Goal: Task Accomplishment & Management: Use online tool/utility

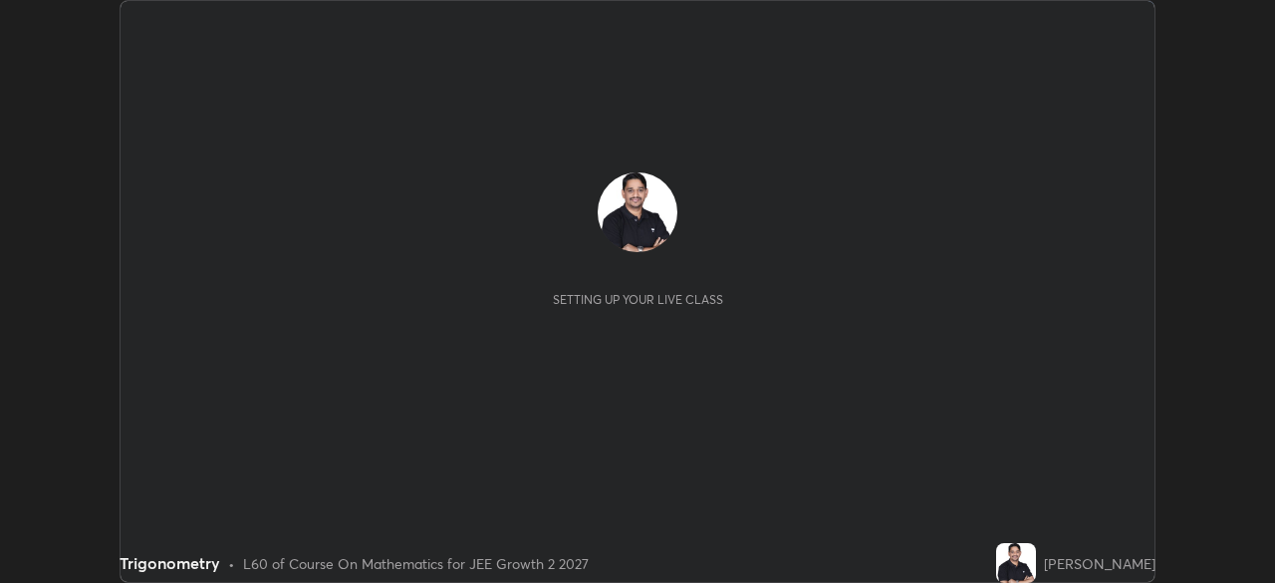
scroll to position [583, 1274]
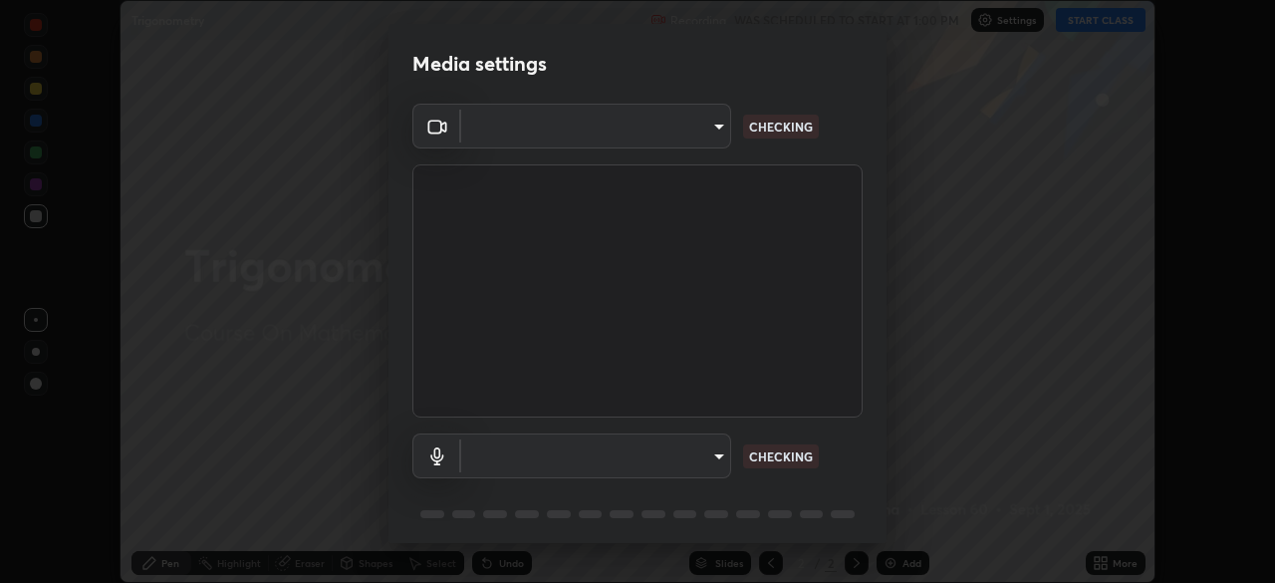
type input "7da4a789ca5c3b289f91b878aebf3769d603dce1d3acf67b661988e88742cb6b"
click at [717, 452] on body "Erase all Trigonometry Recording WAS SCHEDULED TO START AT 1:00 PM Settings STA…" at bounding box center [637, 291] width 1275 height 583
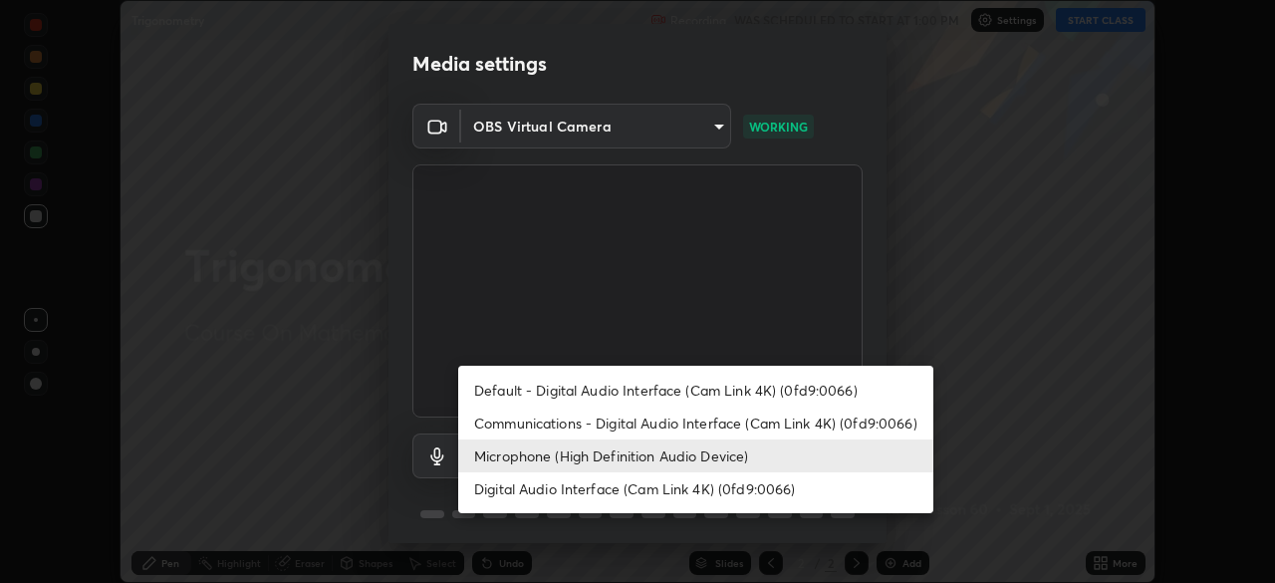
click at [692, 458] on li "Microphone (High Definition Audio Device)" at bounding box center [695, 455] width 475 height 33
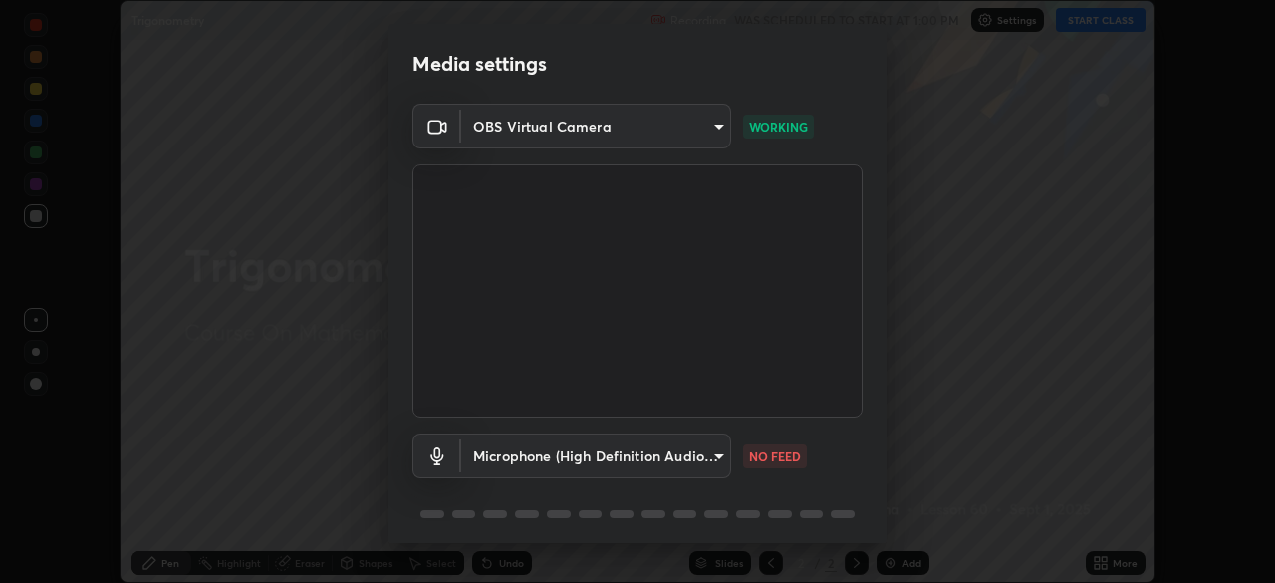
click at [718, 451] on body "Erase all Trigonometry Recording WAS SCHEDULED TO START AT 1:00 PM Settings STA…" at bounding box center [637, 291] width 1275 height 583
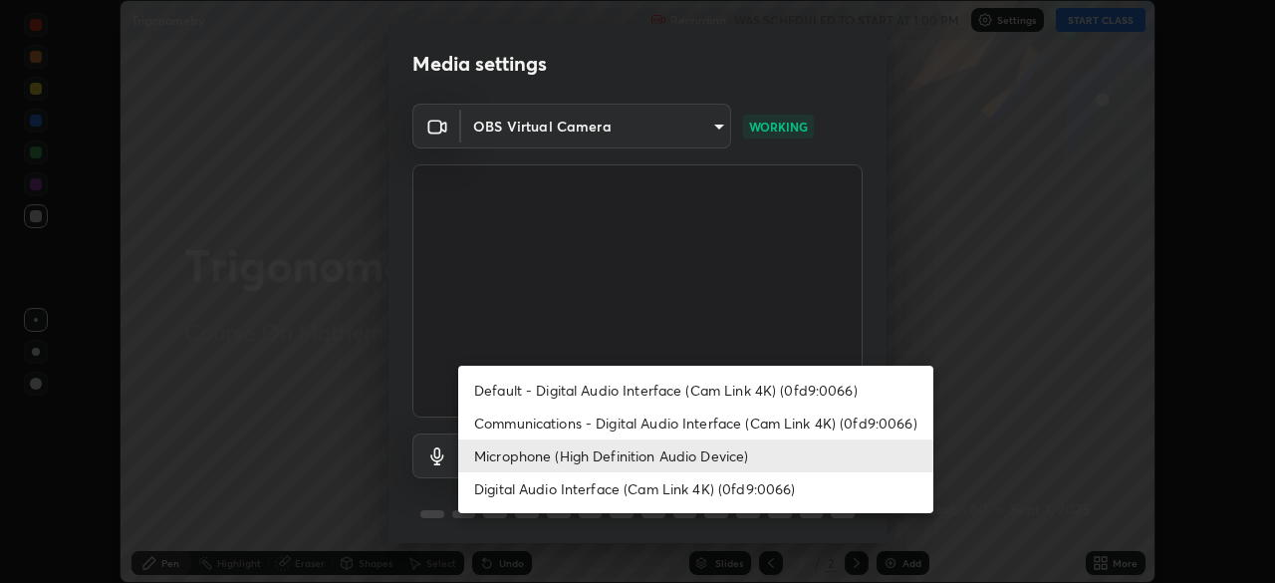
click at [675, 423] on li "Communications - Digital Audio Interface (Cam Link 4K) (0fd9:0066)" at bounding box center [695, 422] width 475 height 33
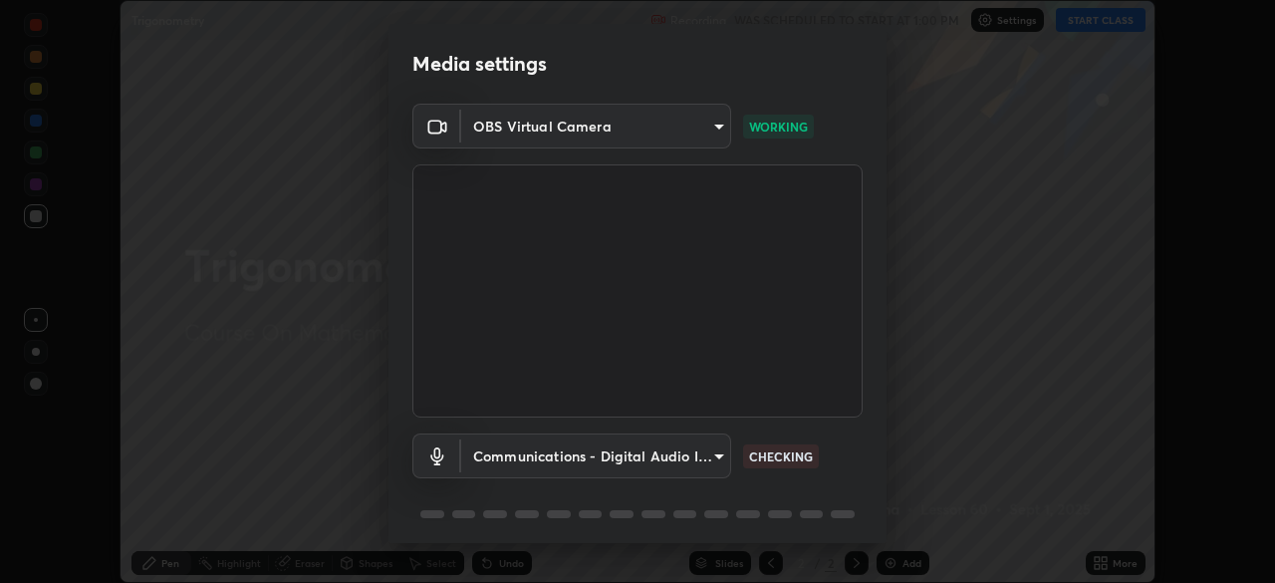
click at [711, 459] on body "Erase all Trigonometry Recording WAS SCHEDULED TO START AT 1:00 PM Settings STA…" at bounding box center [637, 291] width 1275 height 583
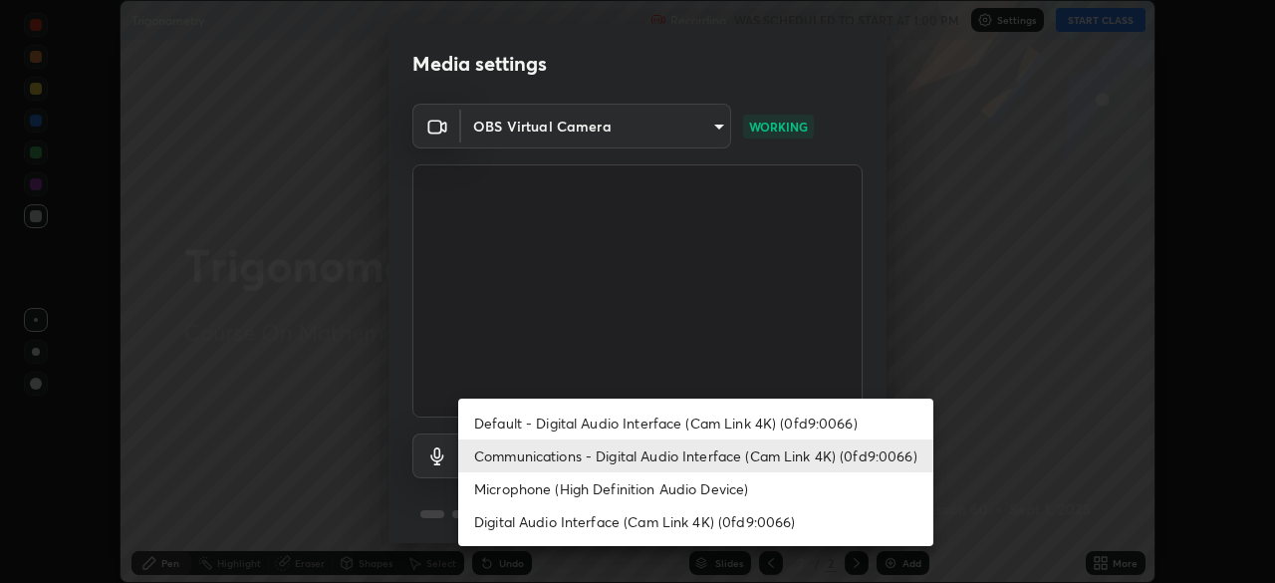
click at [682, 490] on li "Microphone (High Definition Audio Device)" at bounding box center [695, 488] width 475 height 33
type input "fc50d598a4e82581c73c0281820f68cfb1fb4fdb9e2a923d7e9252219d3fd878"
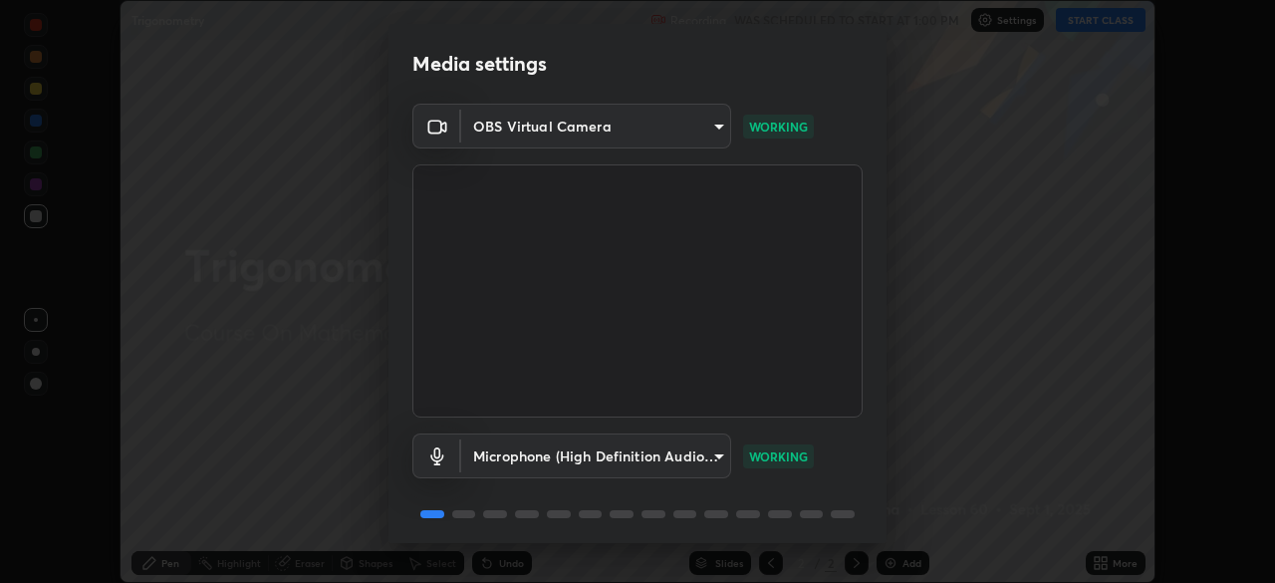
click at [889, 522] on div "Media settings OBS Virtual Camera 7da4a789ca5c3b289f91b878aebf3769d603dce1d3acf…" at bounding box center [637, 291] width 1275 height 583
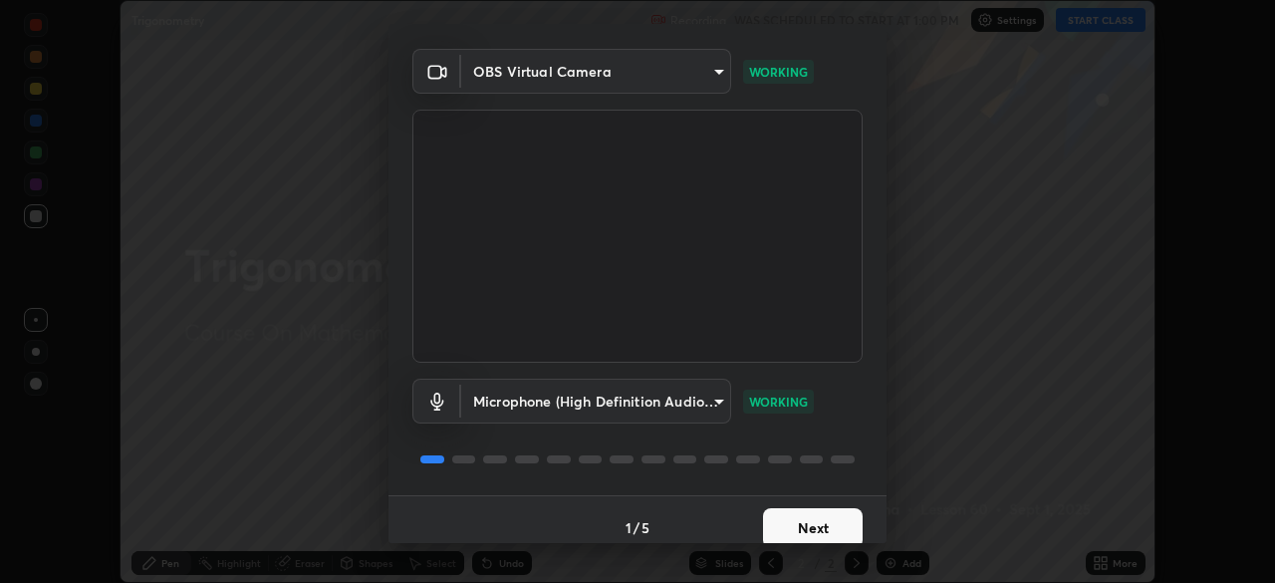
scroll to position [71, 0]
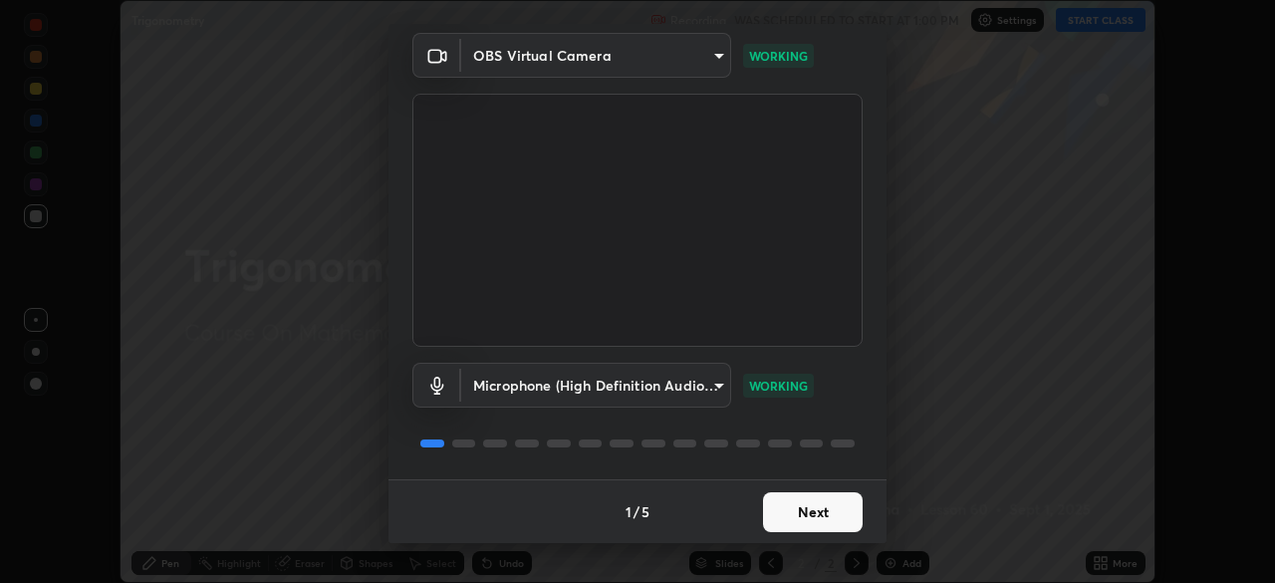
click at [878, 543] on div "Media settings OBS Virtual Camera 7da4a789ca5c3b289f91b878aebf3769d603dce1d3acf…" at bounding box center [637, 291] width 1275 height 583
click at [835, 510] on button "Next" at bounding box center [813, 512] width 100 height 40
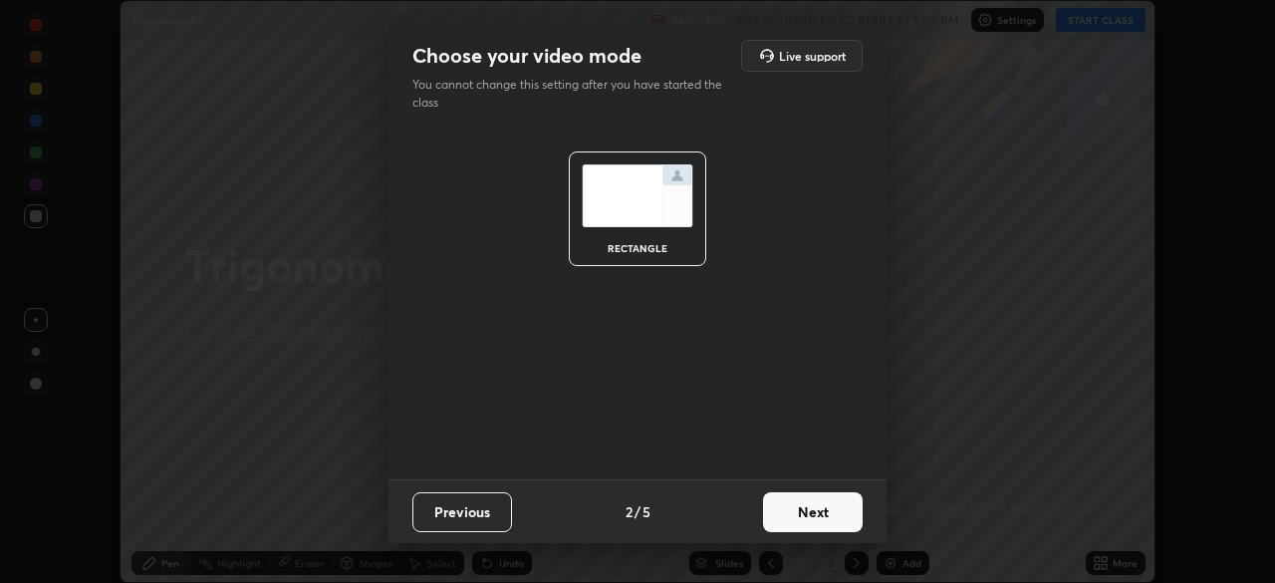
click at [847, 520] on button "Next" at bounding box center [813, 512] width 100 height 40
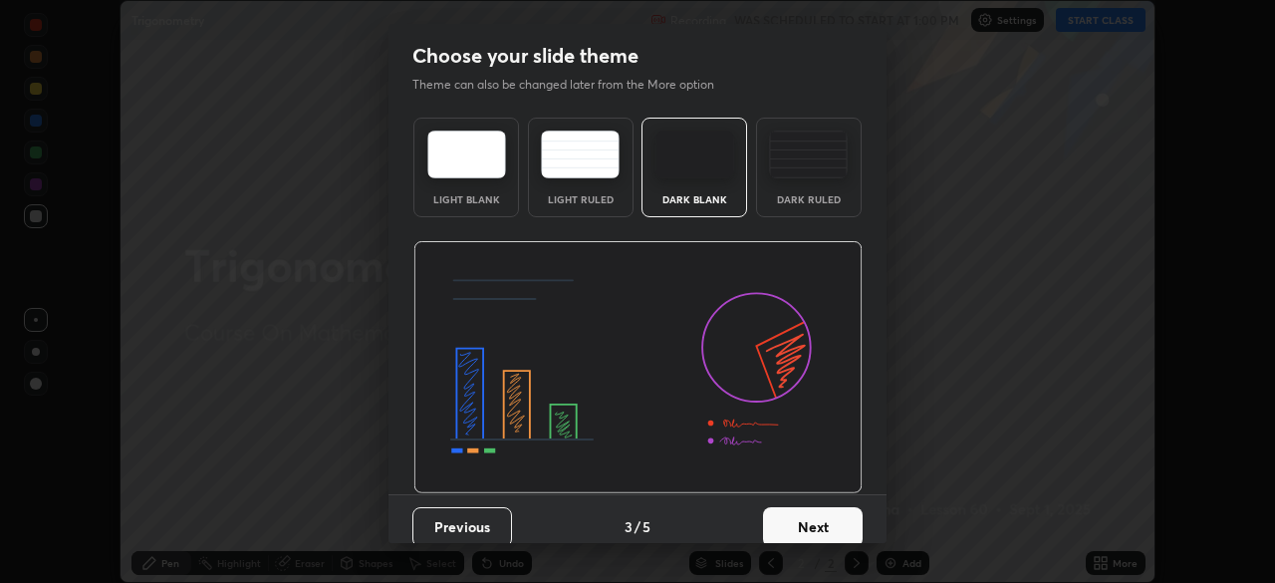
click at [846, 528] on button "Next" at bounding box center [813, 527] width 100 height 40
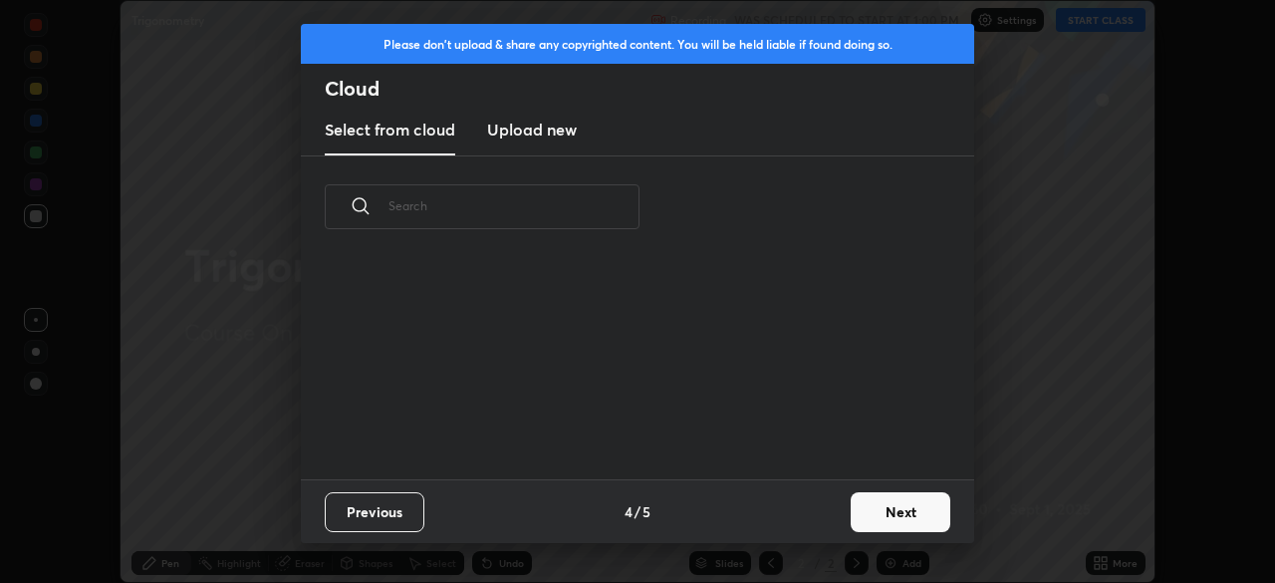
scroll to position [221, 639]
click at [885, 512] on button "Next" at bounding box center [901, 512] width 100 height 40
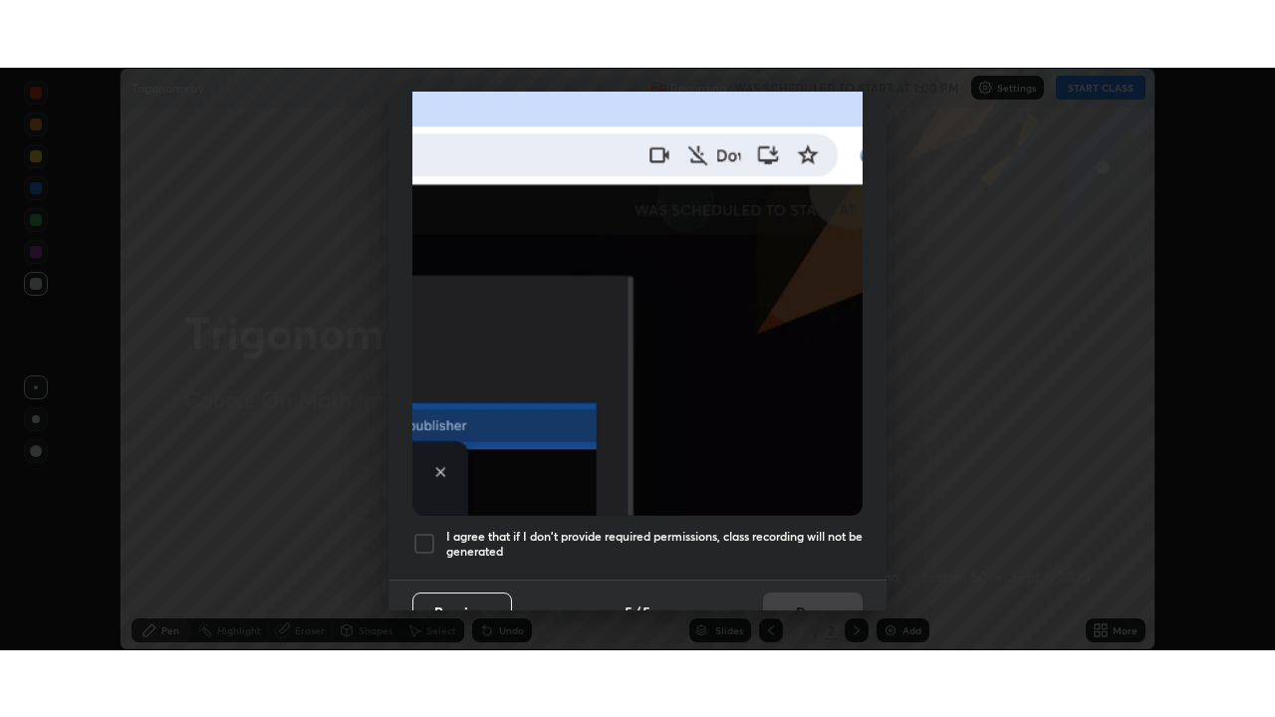
scroll to position [473, 0]
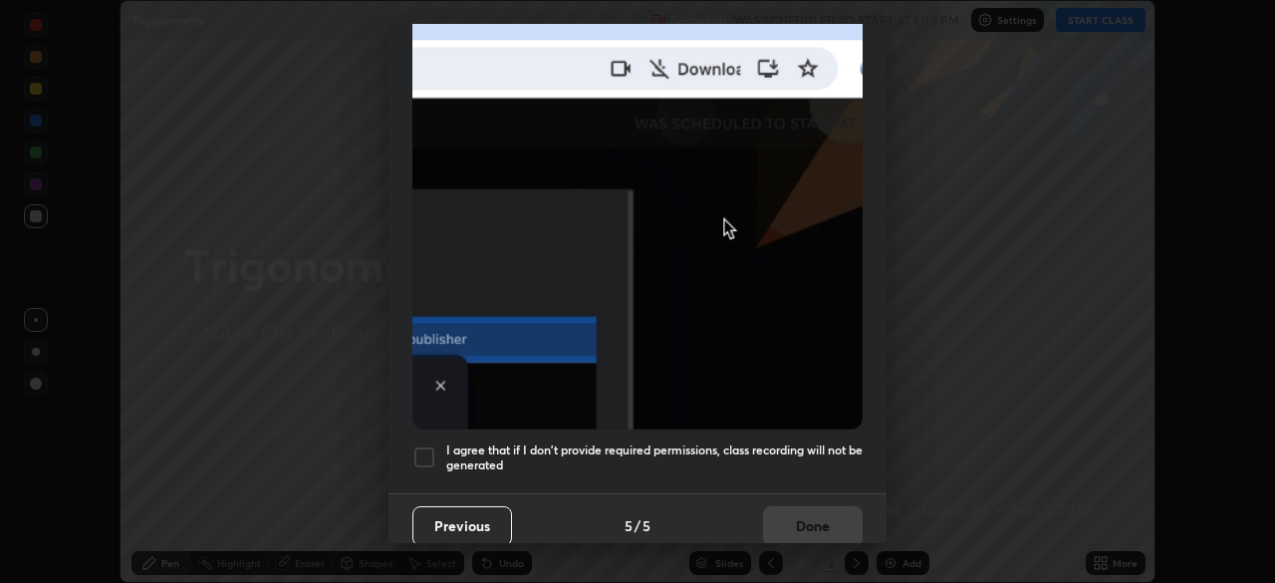
click at [879, 548] on div "Allow automatic downloads Please provide the following download permissions to …" at bounding box center [637, 291] width 1275 height 583
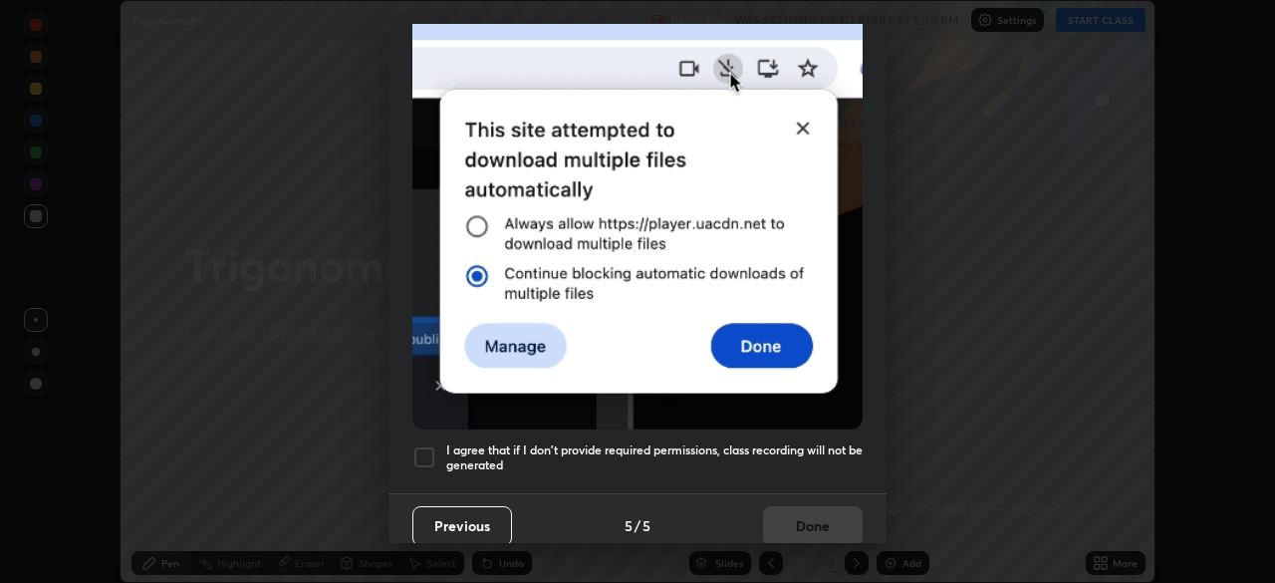
click at [513, 443] on h5 "I agree that if I don't provide required permissions, class recording will not …" at bounding box center [654, 457] width 416 height 31
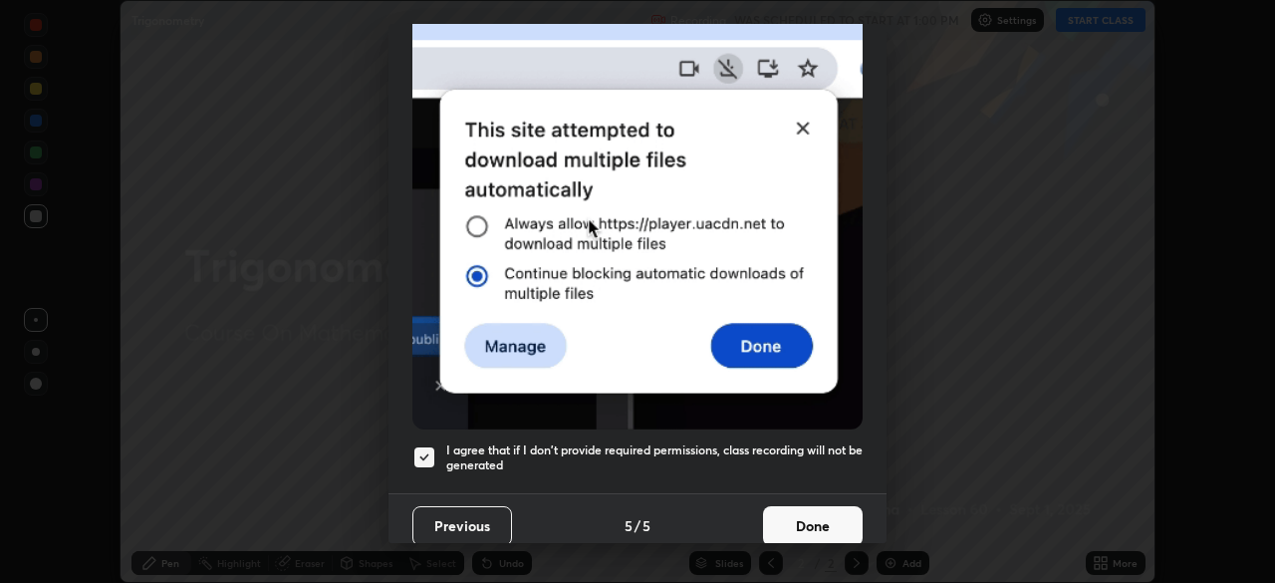
click at [825, 517] on button "Done" at bounding box center [813, 526] width 100 height 40
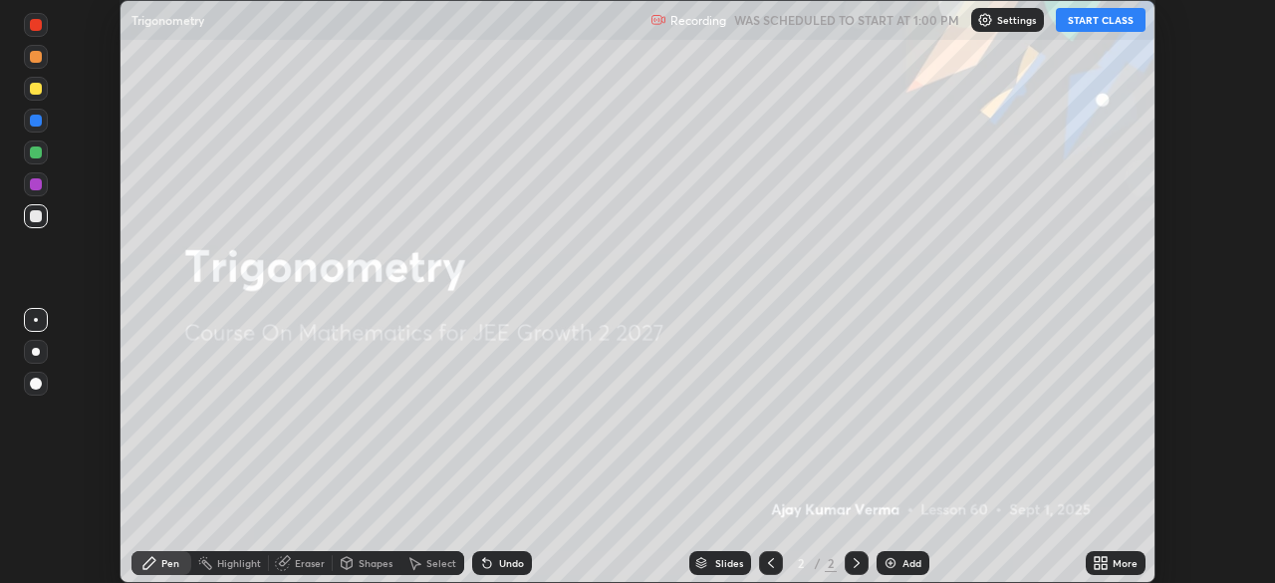
click at [1095, 25] on button "START CLASS" at bounding box center [1101, 20] width 90 height 24
click at [1097, 559] on icon at bounding box center [1097, 559] width 5 height 5
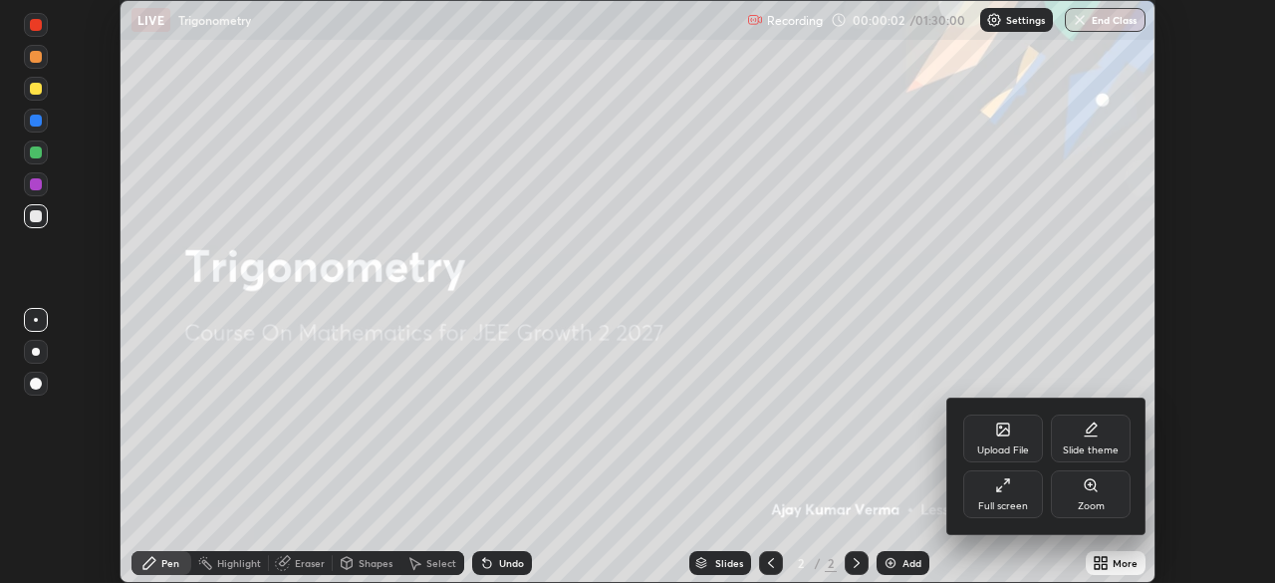
click at [1017, 486] on div "Full screen" at bounding box center [1003, 494] width 80 height 48
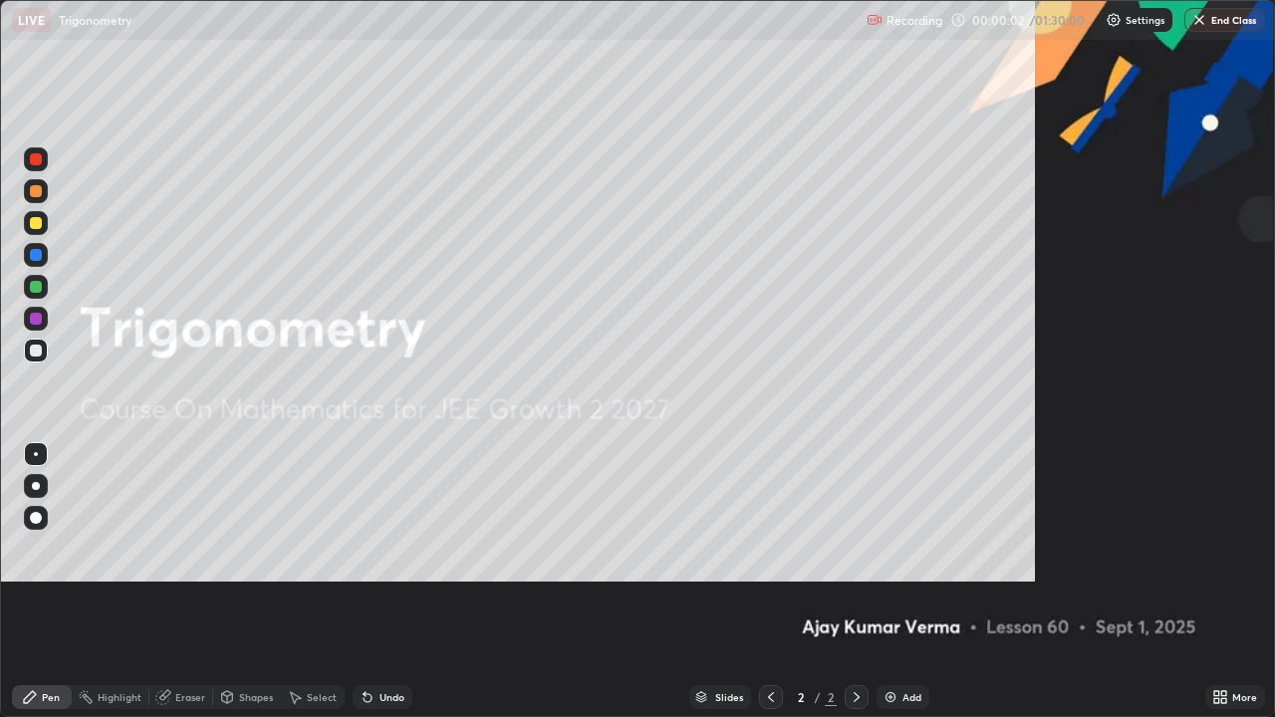
scroll to position [717, 1275]
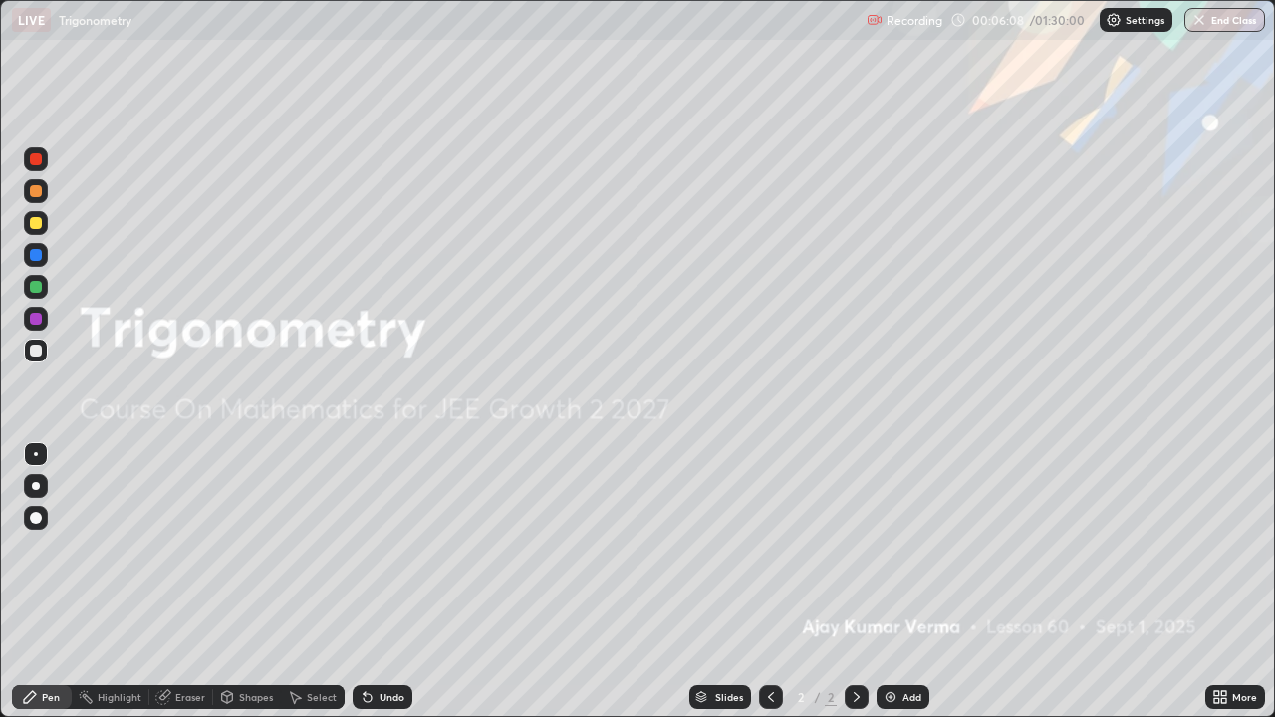
click at [887, 582] on img at bounding box center [891, 697] width 16 height 16
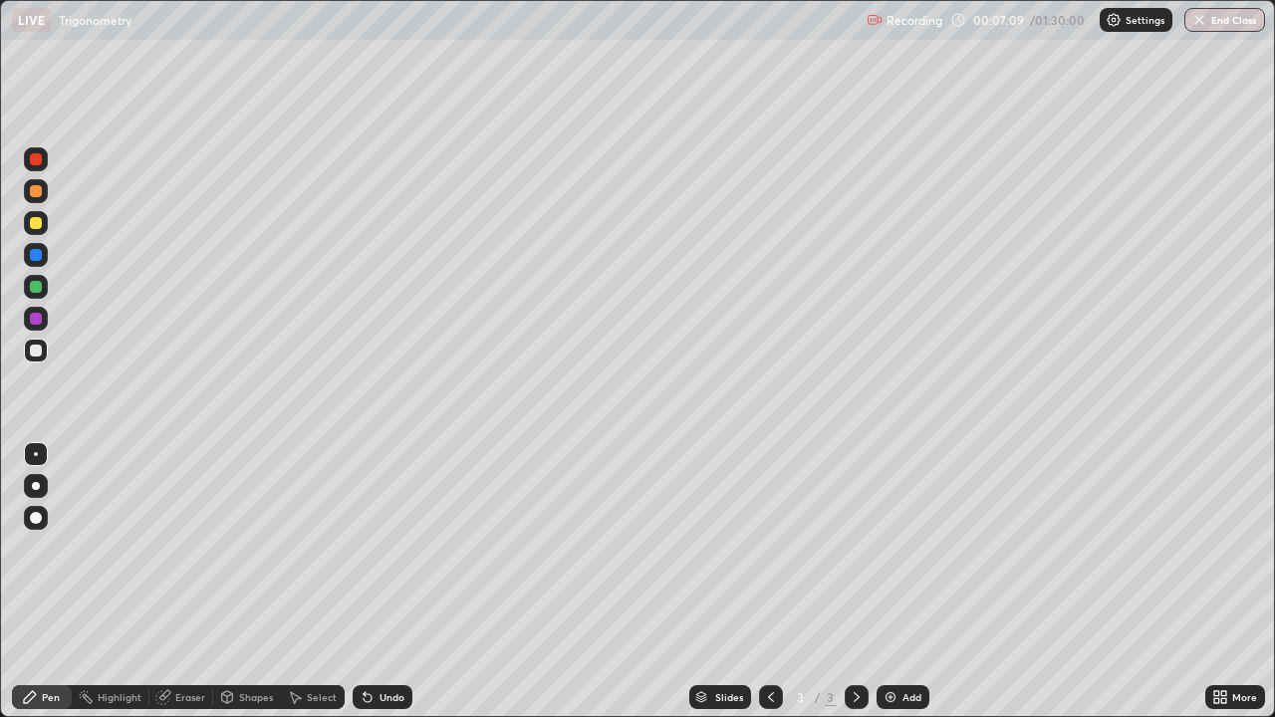
click at [43, 323] on div at bounding box center [36, 319] width 24 height 24
click at [37, 218] on div at bounding box center [36, 223] width 12 height 12
click at [194, 582] on div "Eraser" at bounding box center [190, 697] width 30 height 10
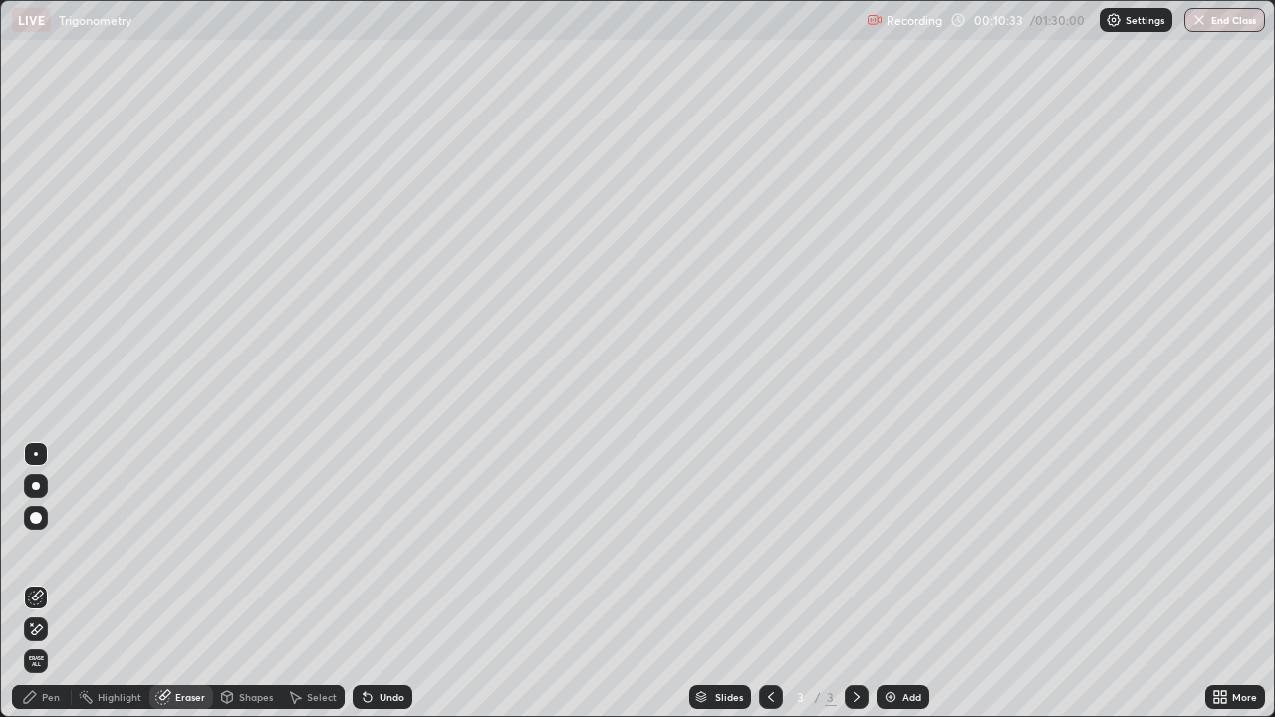
click at [81, 582] on circle at bounding box center [82, 693] width 2 height 2
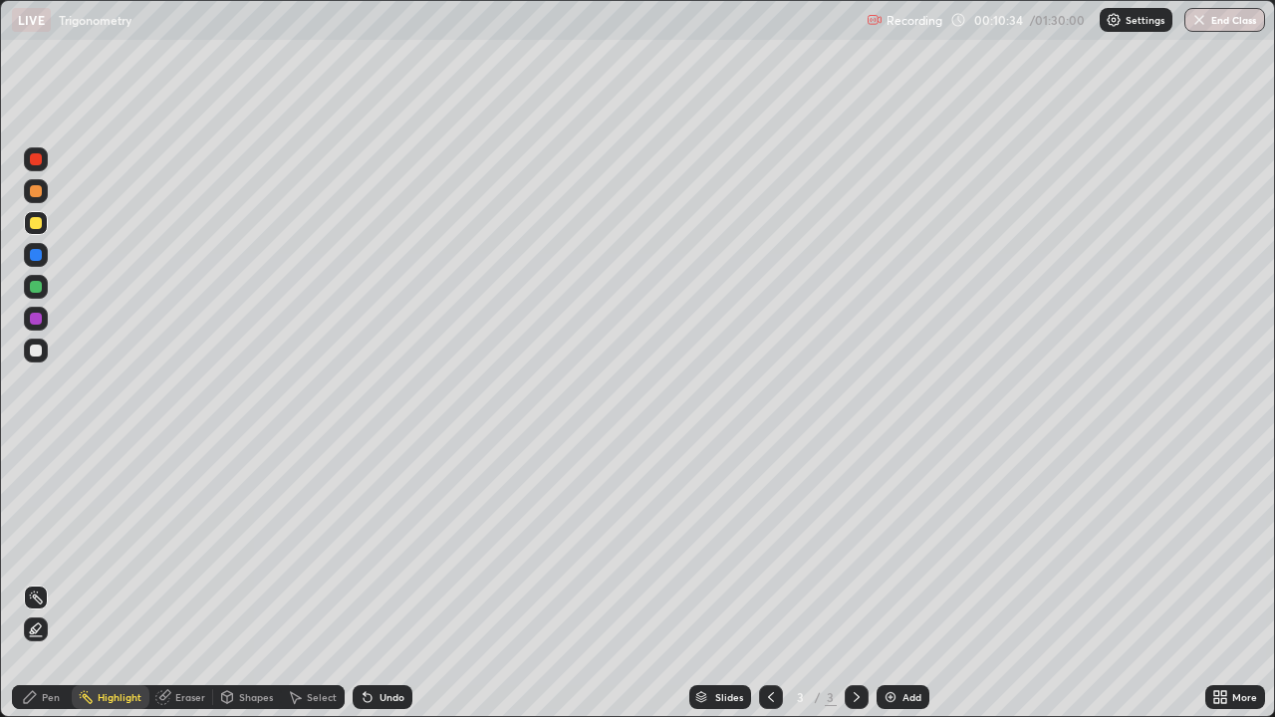
click at [55, 582] on div "Pen" at bounding box center [51, 697] width 18 height 10
click at [32, 320] on div at bounding box center [36, 319] width 12 height 12
click at [41, 285] on div at bounding box center [36, 287] width 12 height 12
click at [36, 313] on div at bounding box center [36, 319] width 12 height 12
click at [32, 285] on div at bounding box center [36, 287] width 12 height 12
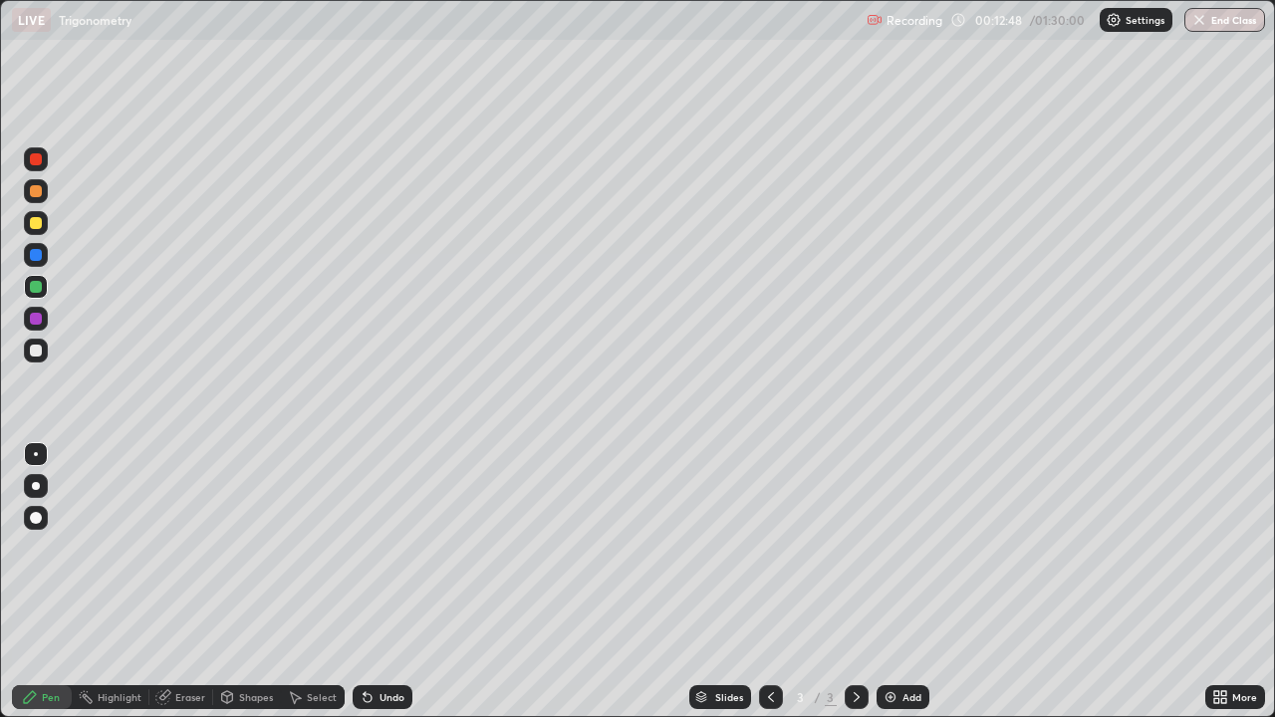
click at [36, 343] on div at bounding box center [36, 351] width 24 height 24
click at [885, 582] on img at bounding box center [891, 697] width 16 height 16
click at [35, 285] on div at bounding box center [36, 287] width 12 height 12
click at [39, 343] on div at bounding box center [36, 351] width 24 height 24
click at [36, 217] on div at bounding box center [36, 223] width 12 height 12
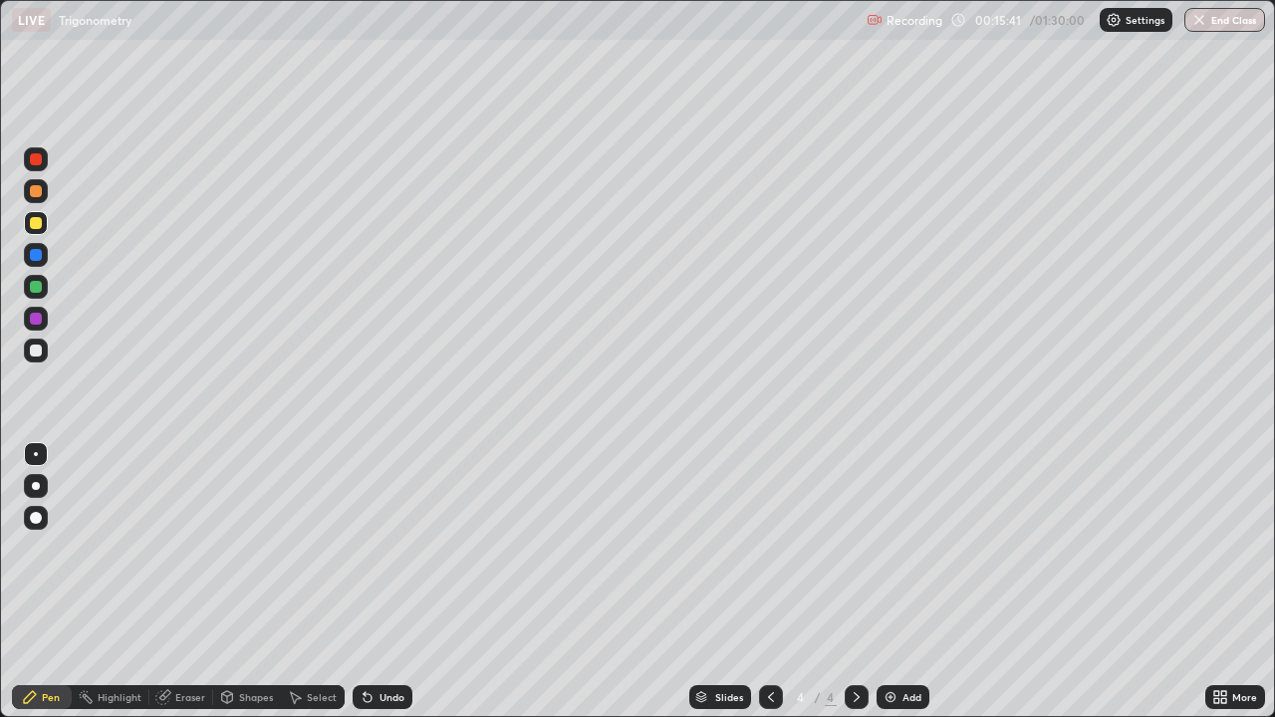
click at [31, 250] on div at bounding box center [36, 255] width 12 height 12
click at [32, 356] on div at bounding box center [36, 351] width 12 height 12
click at [43, 190] on div at bounding box center [36, 191] width 24 height 24
click at [40, 224] on div at bounding box center [36, 223] width 12 height 12
click at [39, 348] on div at bounding box center [36, 351] width 12 height 12
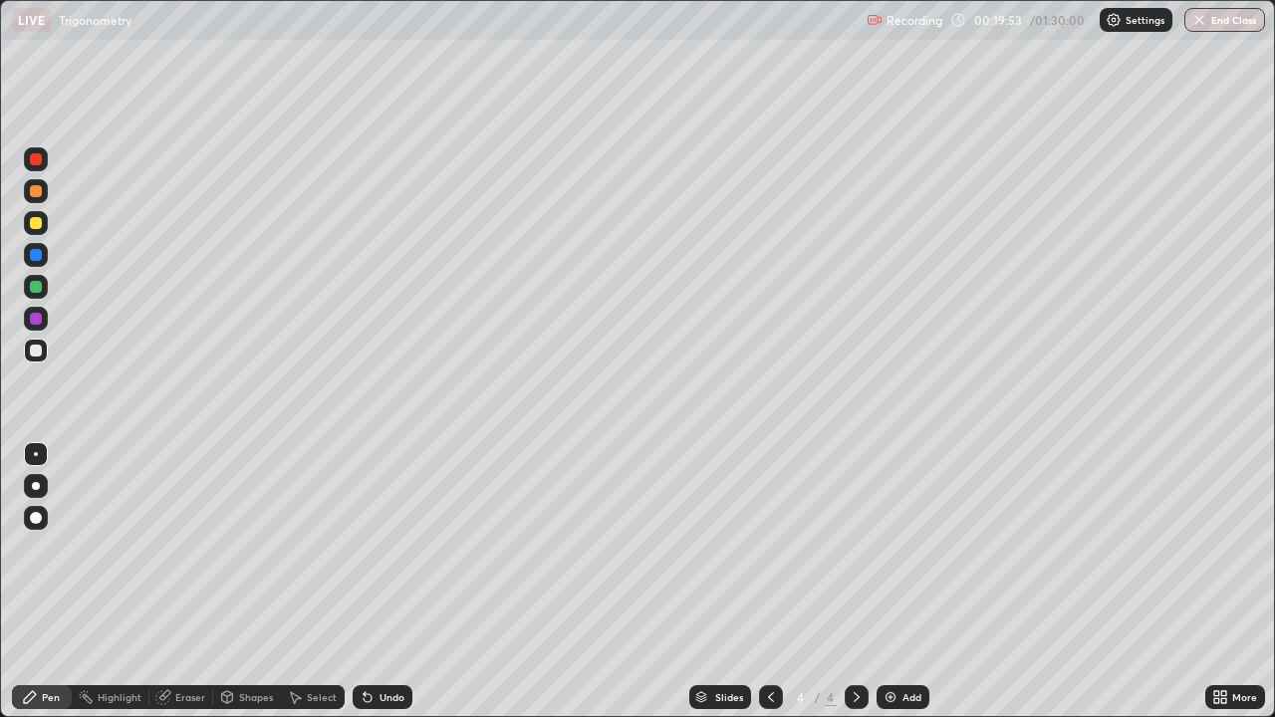
click at [36, 317] on div at bounding box center [36, 319] width 12 height 12
click at [38, 252] on div at bounding box center [36, 255] width 12 height 12
click at [852, 582] on icon at bounding box center [857, 697] width 16 height 16
click at [888, 582] on img at bounding box center [891, 697] width 16 height 16
click at [40, 191] on div at bounding box center [36, 191] width 12 height 12
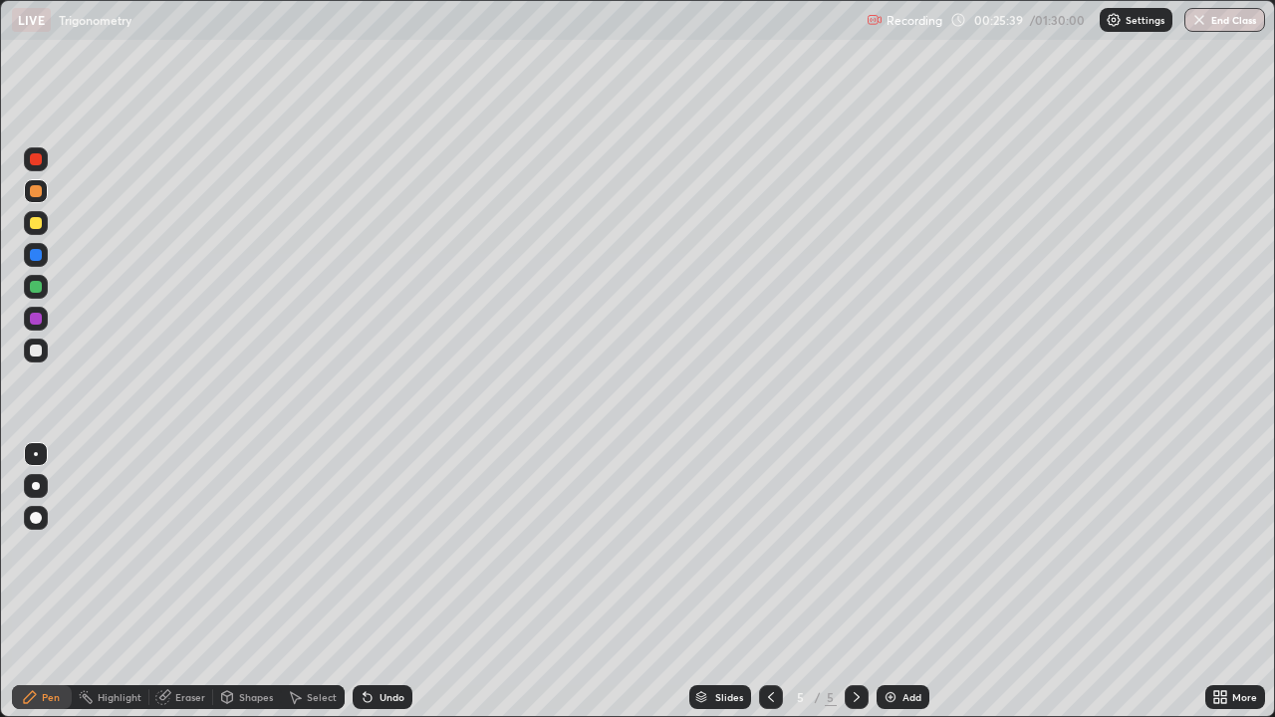
click at [186, 582] on div "Eraser" at bounding box center [190, 697] width 30 height 10
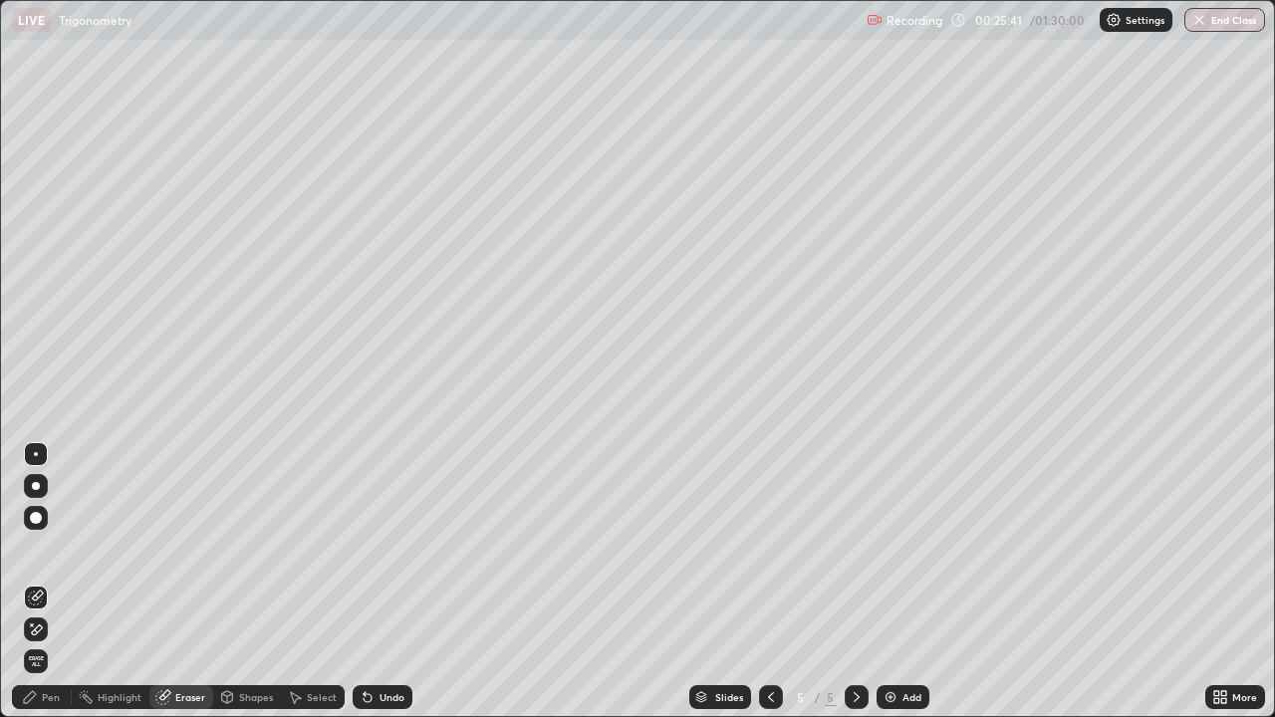
click at [56, 582] on div "Pen" at bounding box center [51, 697] width 18 height 10
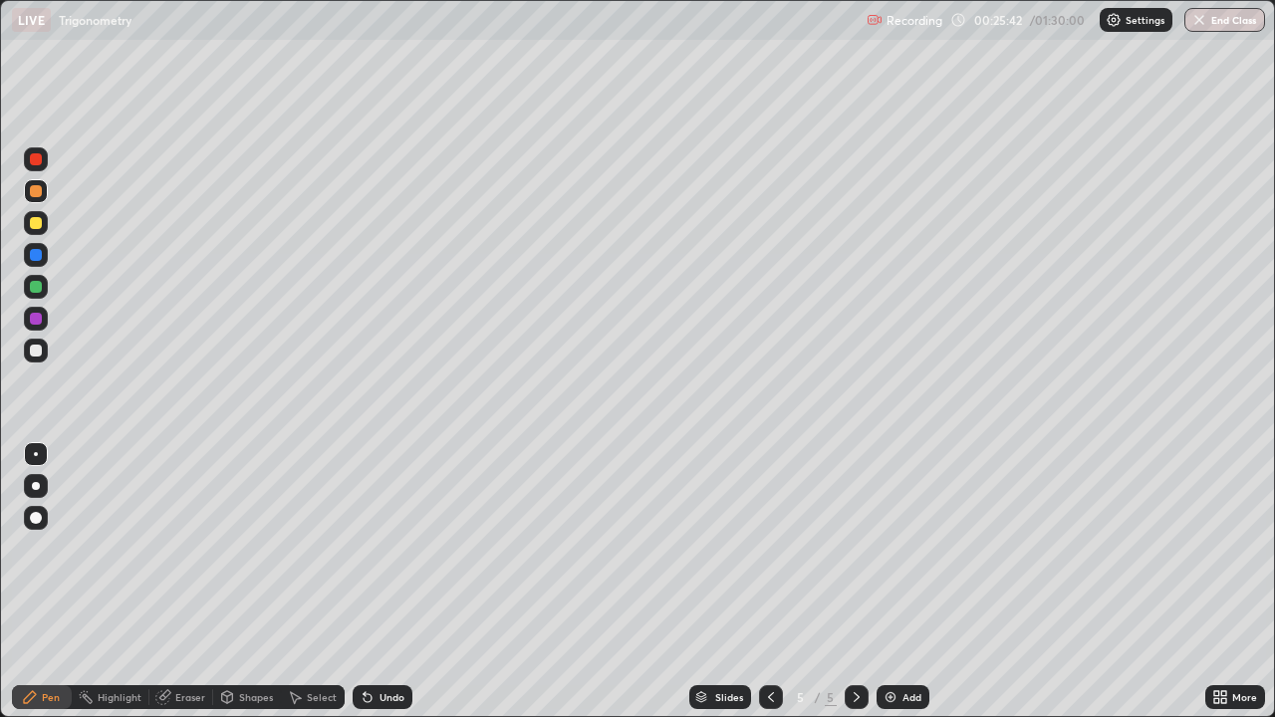
click at [50, 582] on div "Pen" at bounding box center [51, 697] width 18 height 10
click at [38, 281] on div at bounding box center [36, 287] width 12 height 12
click at [41, 342] on div at bounding box center [36, 351] width 24 height 24
click at [39, 315] on div at bounding box center [36, 319] width 12 height 12
click at [33, 283] on div at bounding box center [36, 287] width 12 height 12
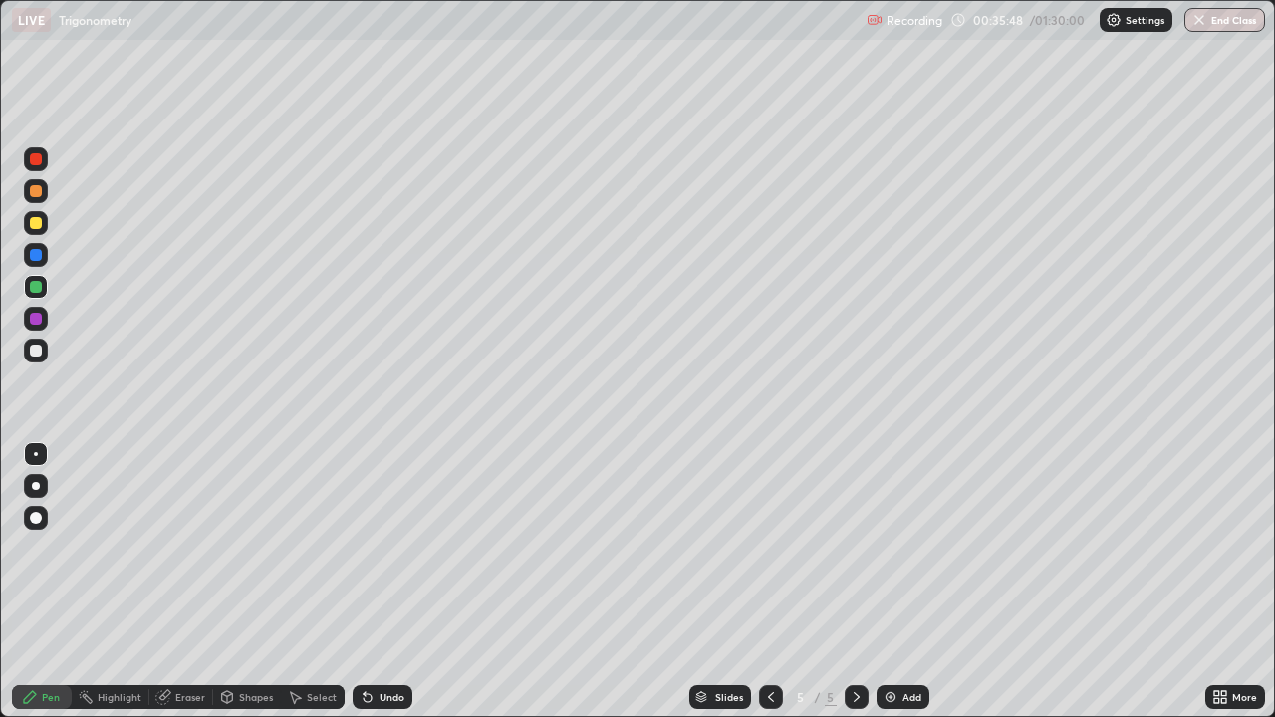
click at [41, 346] on div at bounding box center [36, 351] width 24 height 24
click at [37, 228] on div at bounding box center [36, 223] width 12 height 12
click at [856, 582] on icon at bounding box center [857, 697] width 6 height 10
click at [772, 582] on icon at bounding box center [771, 697] width 16 height 16
click at [854, 582] on icon at bounding box center [857, 697] width 6 height 10
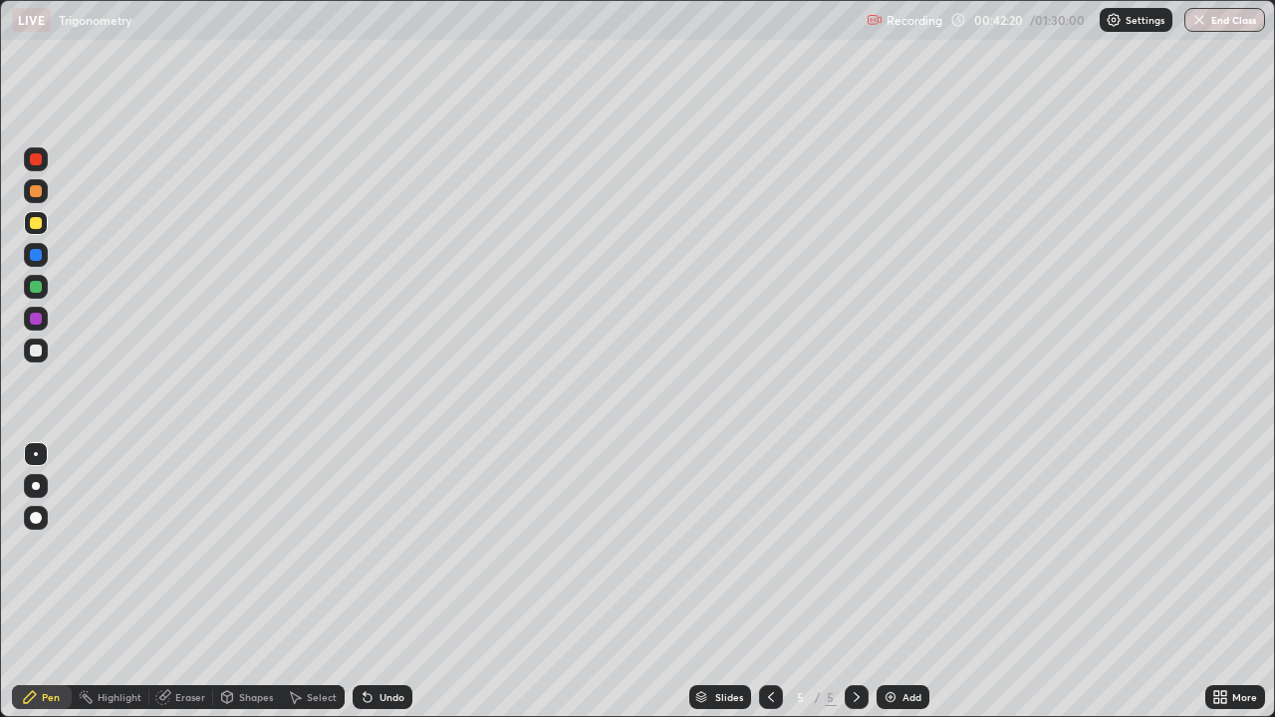
click at [890, 582] on img at bounding box center [891, 697] width 16 height 16
click at [774, 582] on icon at bounding box center [771, 697] width 16 height 16
click at [855, 582] on icon at bounding box center [857, 697] width 16 height 16
click at [40, 188] on div at bounding box center [36, 191] width 12 height 12
click at [35, 319] on div at bounding box center [36, 319] width 12 height 12
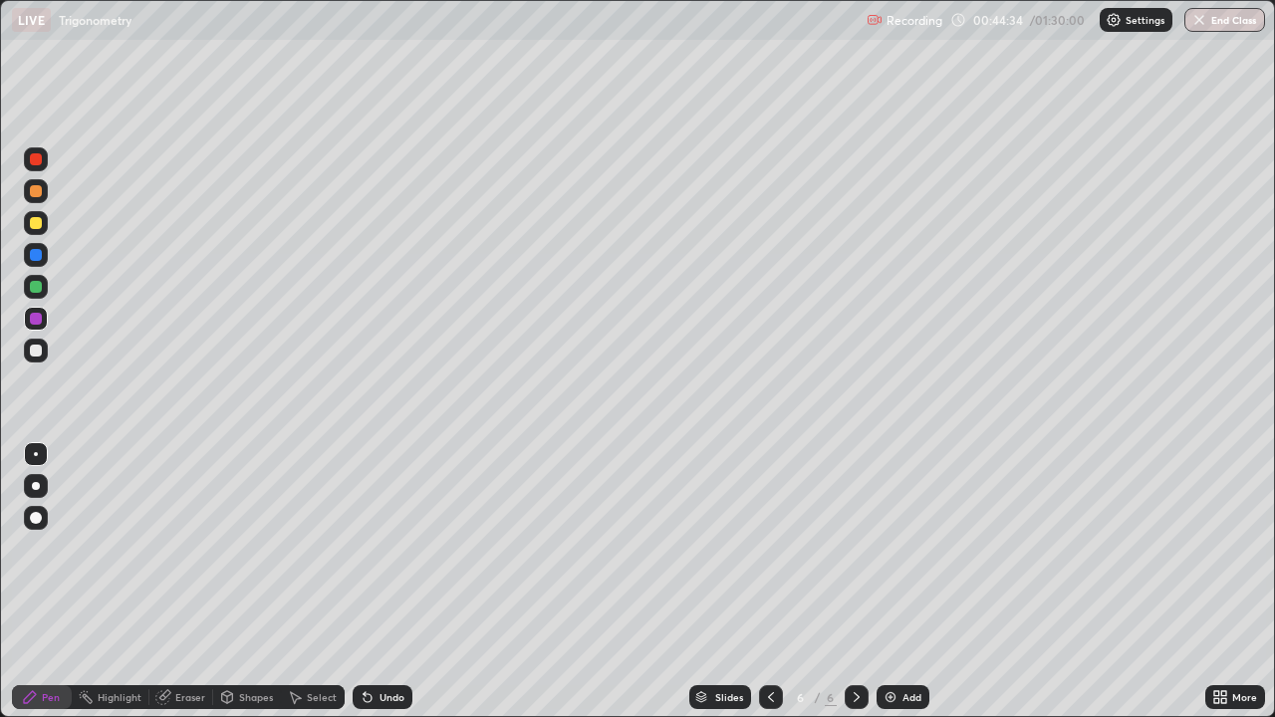
click at [39, 346] on div at bounding box center [36, 351] width 12 height 12
click at [37, 226] on div at bounding box center [36, 223] width 12 height 12
click at [30, 285] on div at bounding box center [36, 287] width 12 height 12
click at [37, 345] on div at bounding box center [36, 351] width 12 height 12
click at [37, 319] on div at bounding box center [36, 319] width 12 height 12
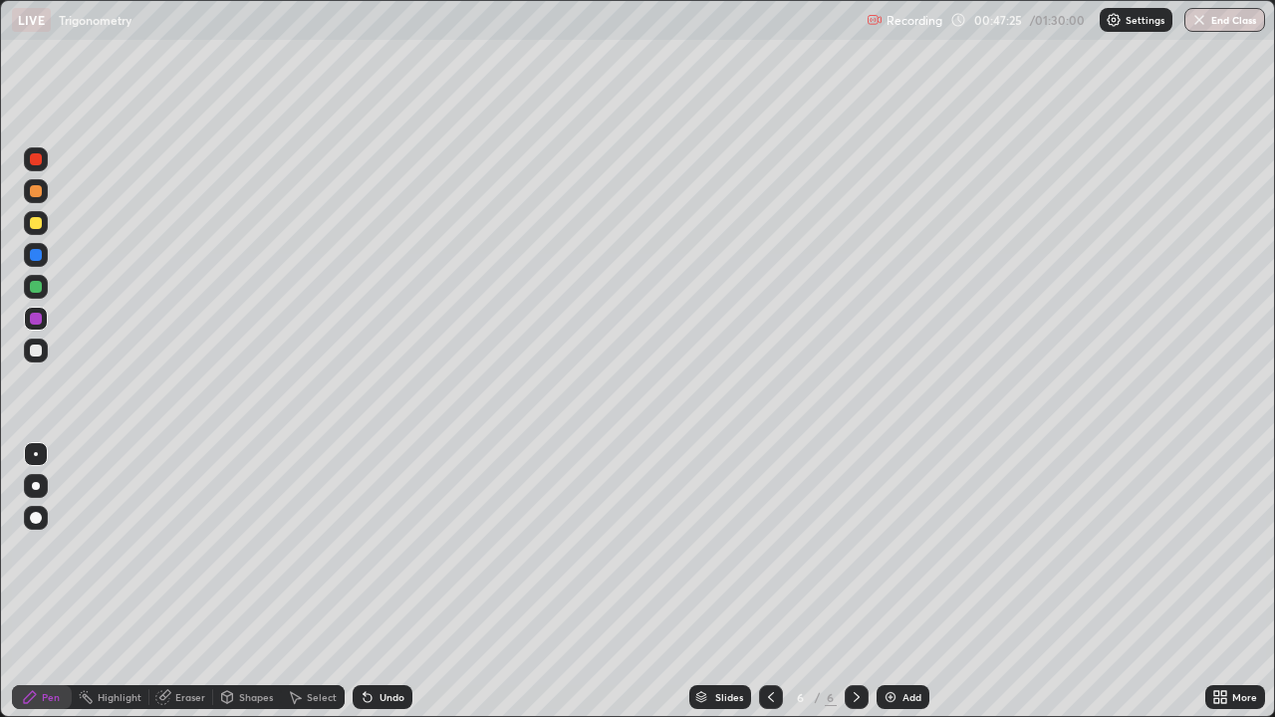
click at [34, 350] on div at bounding box center [36, 351] width 12 height 12
click at [36, 286] on div at bounding box center [36, 287] width 12 height 12
click at [36, 317] on div at bounding box center [36, 319] width 12 height 12
click at [36, 259] on div at bounding box center [36, 255] width 12 height 12
click at [35, 352] on div at bounding box center [36, 351] width 12 height 12
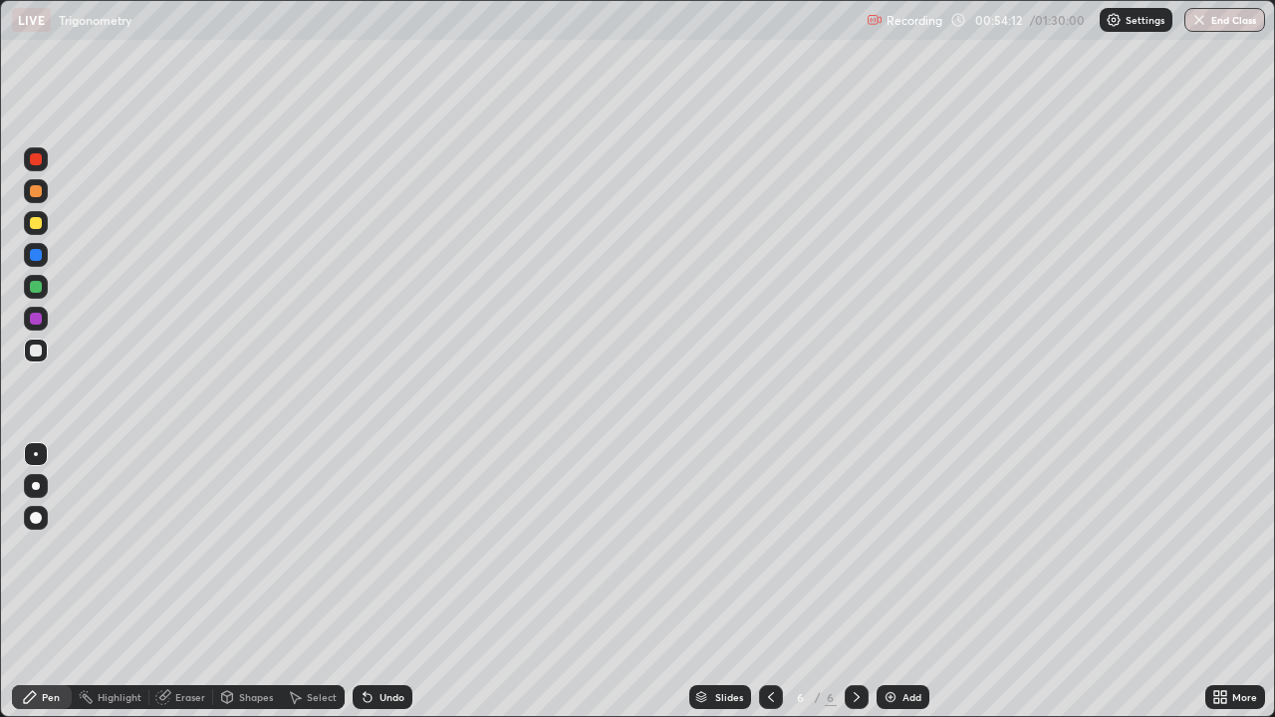
click at [855, 582] on icon at bounding box center [857, 697] width 16 height 16
click at [889, 582] on img at bounding box center [891, 697] width 16 height 16
click at [46, 221] on div at bounding box center [36, 223] width 24 height 24
click at [203, 582] on div "Eraser" at bounding box center [181, 697] width 64 height 24
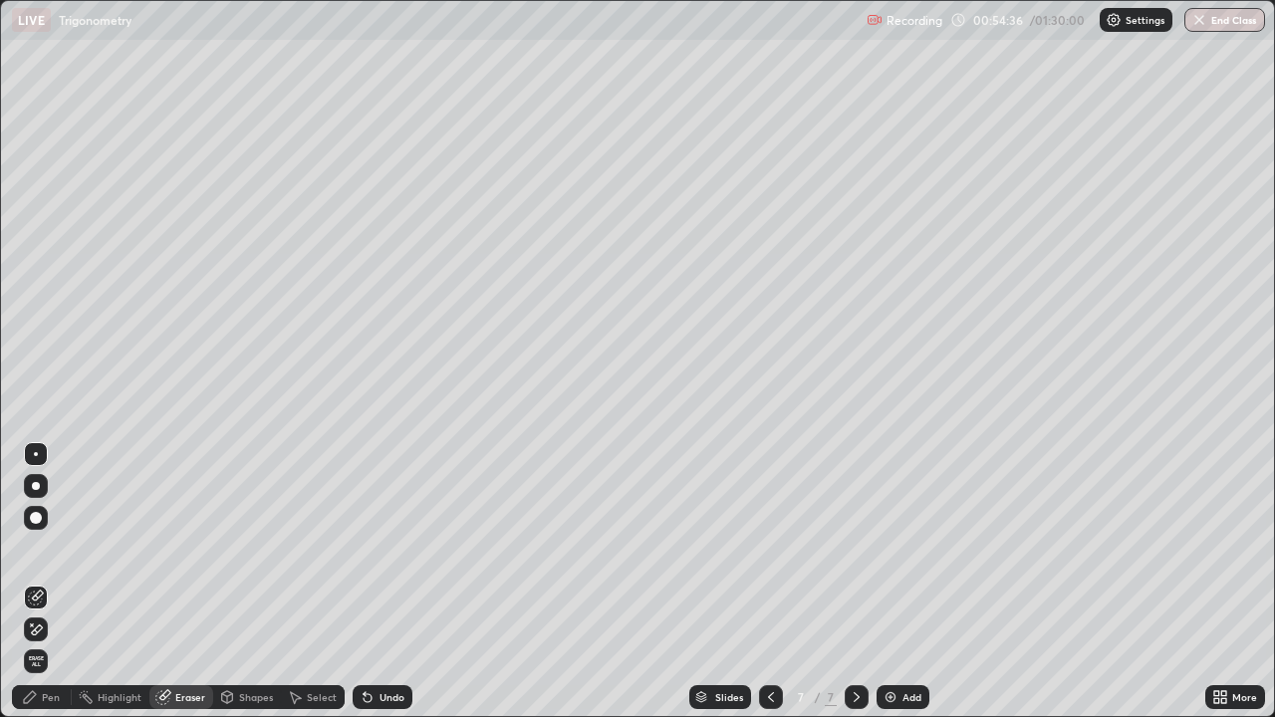
click at [49, 582] on div "Pen" at bounding box center [42, 697] width 60 height 24
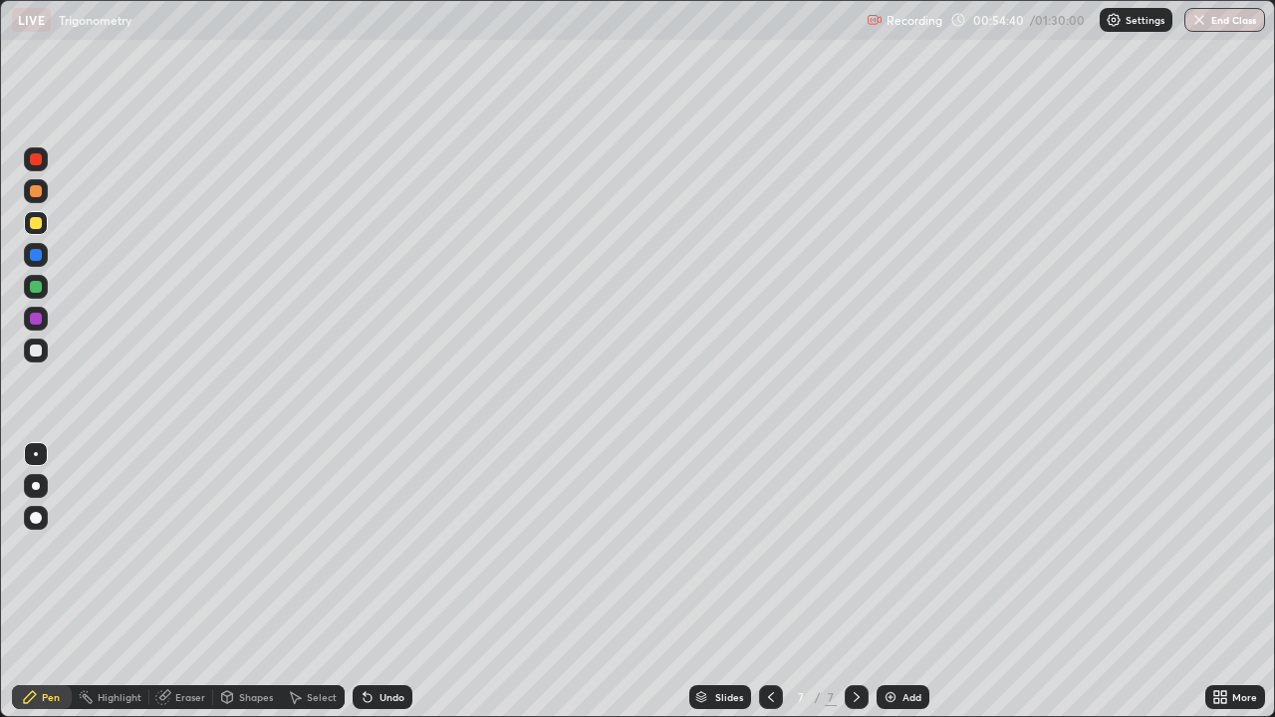
click at [196, 582] on div "Eraser" at bounding box center [190, 697] width 30 height 10
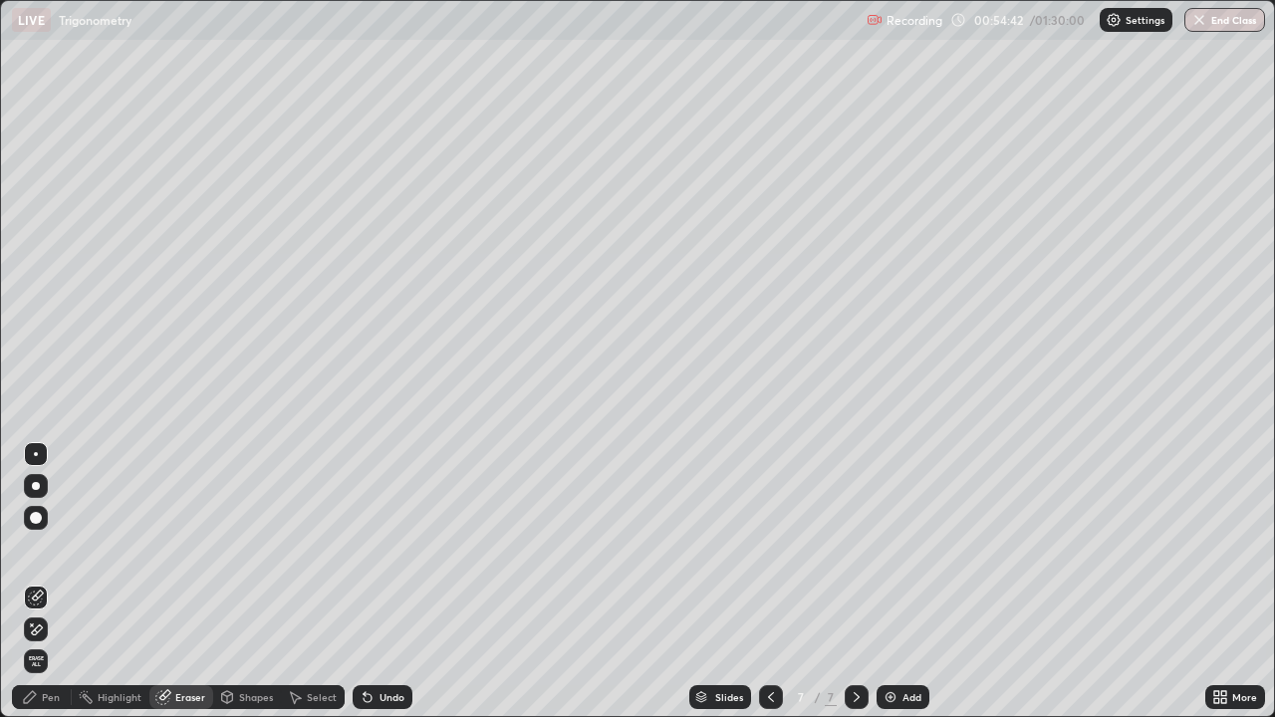
click at [50, 582] on div "Pen" at bounding box center [42, 697] width 60 height 24
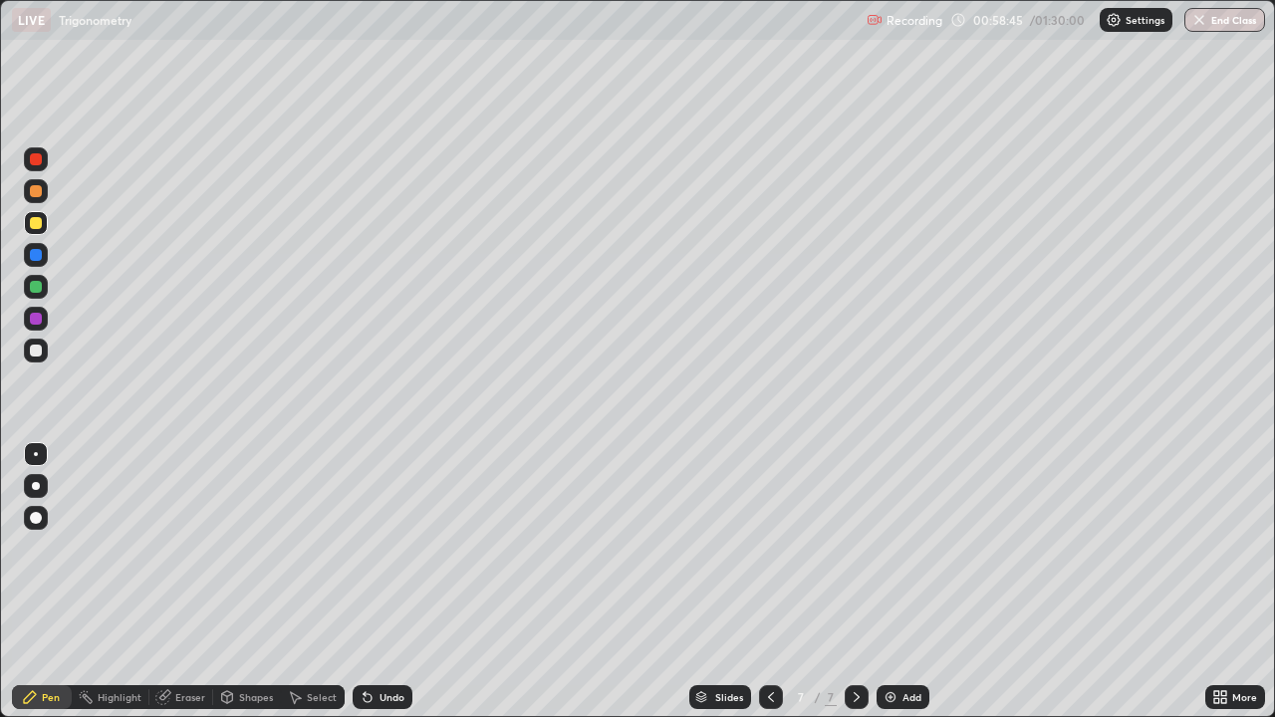
click at [38, 188] on div at bounding box center [36, 191] width 12 height 12
click at [38, 288] on div at bounding box center [36, 287] width 12 height 12
click at [33, 352] on div at bounding box center [36, 351] width 12 height 12
click at [39, 318] on div at bounding box center [36, 319] width 12 height 12
click at [37, 354] on div at bounding box center [36, 351] width 12 height 12
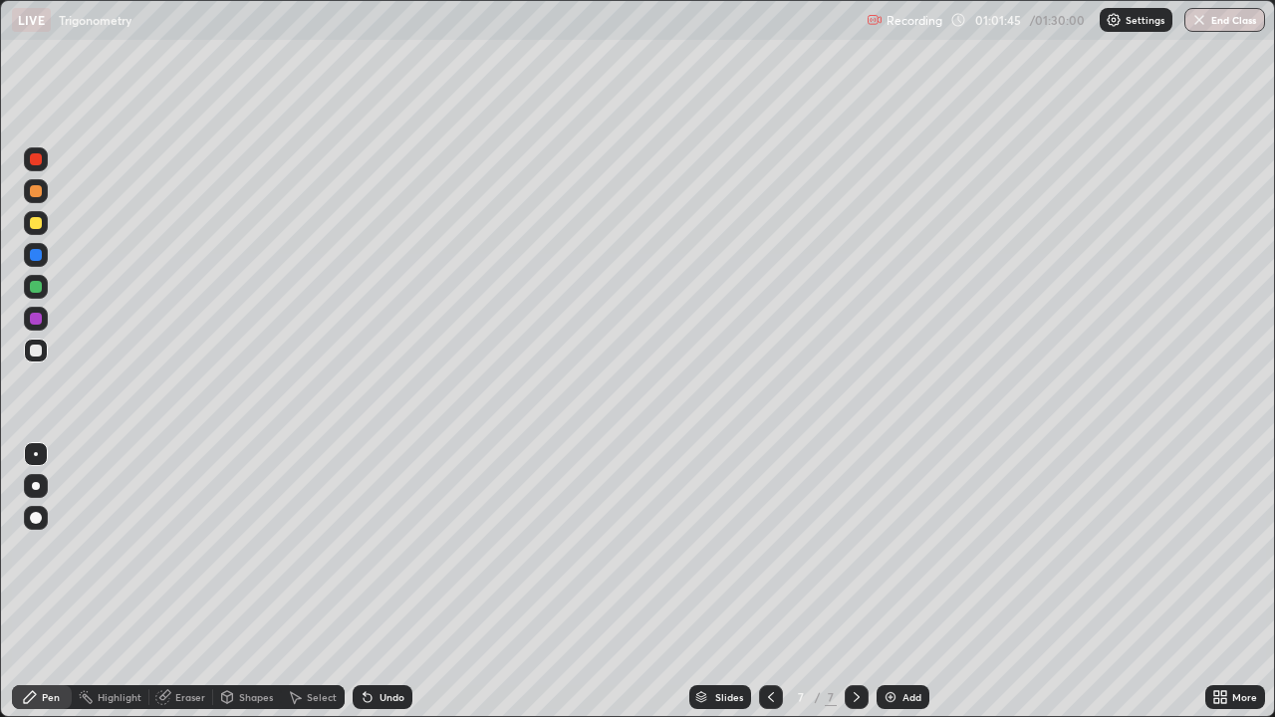
click at [38, 351] on div at bounding box center [36, 351] width 12 height 12
click at [35, 349] on div at bounding box center [36, 351] width 12 height 12
click at [33, 286] on div at bounding box center [36, 287] width 12 height 12
click at [890, 582] on img at bounding box center [891, 697] width 16 height 16
click at [36, 188] on div at bounding box center [36, 191] width 12 height 12
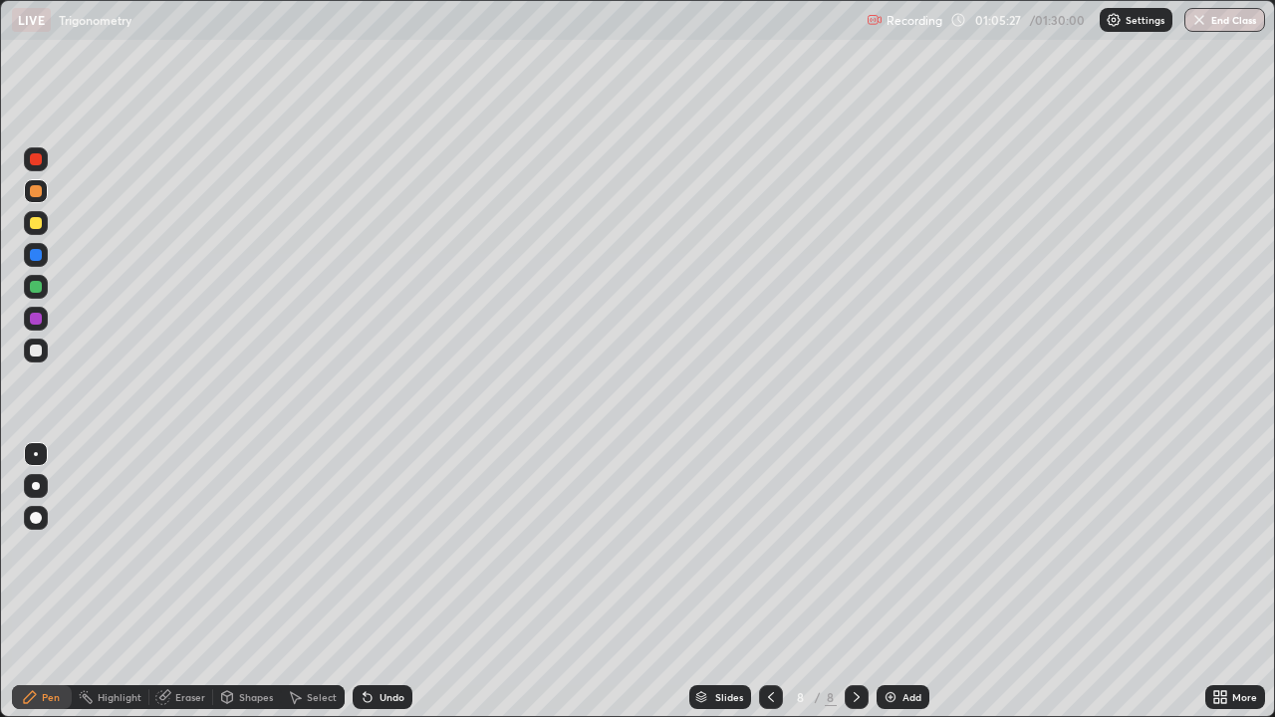
click at [36, 317] on div at bounding box center [36, 319] width 12 height 12
click at [43, 224] on div at bounding box center [36, 223] width 24 height 24
click at [37, 347] on div at bounding box center [36, 351] width 12 height 12
click at [36, 251] on div at bounding box center [36, 255] width 12 height 12
click at [890, 582] on div "Add" at bounding box center [903, 697] width 53 height 24
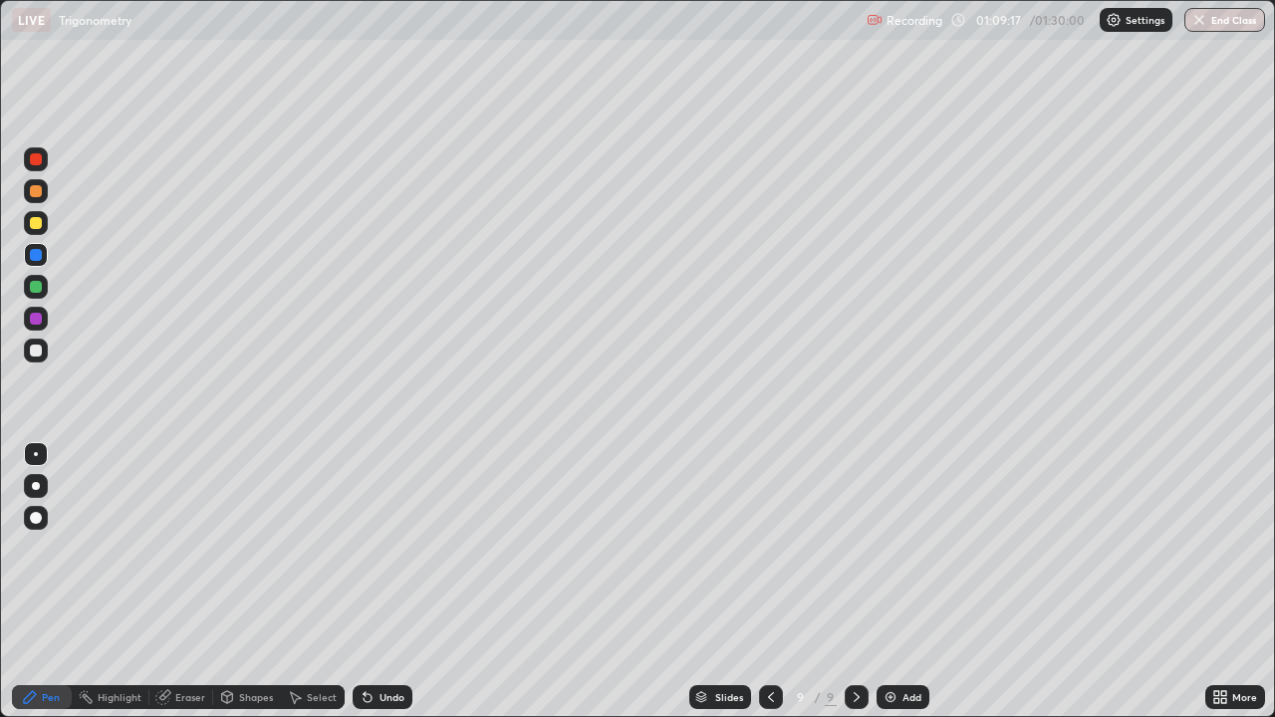
click at [41, 219] on div at bounding box center [36, 223] width 12 height 12
click at [186, 582] on div "Eraser" at bounding box center [190, 697] width 30 height 10
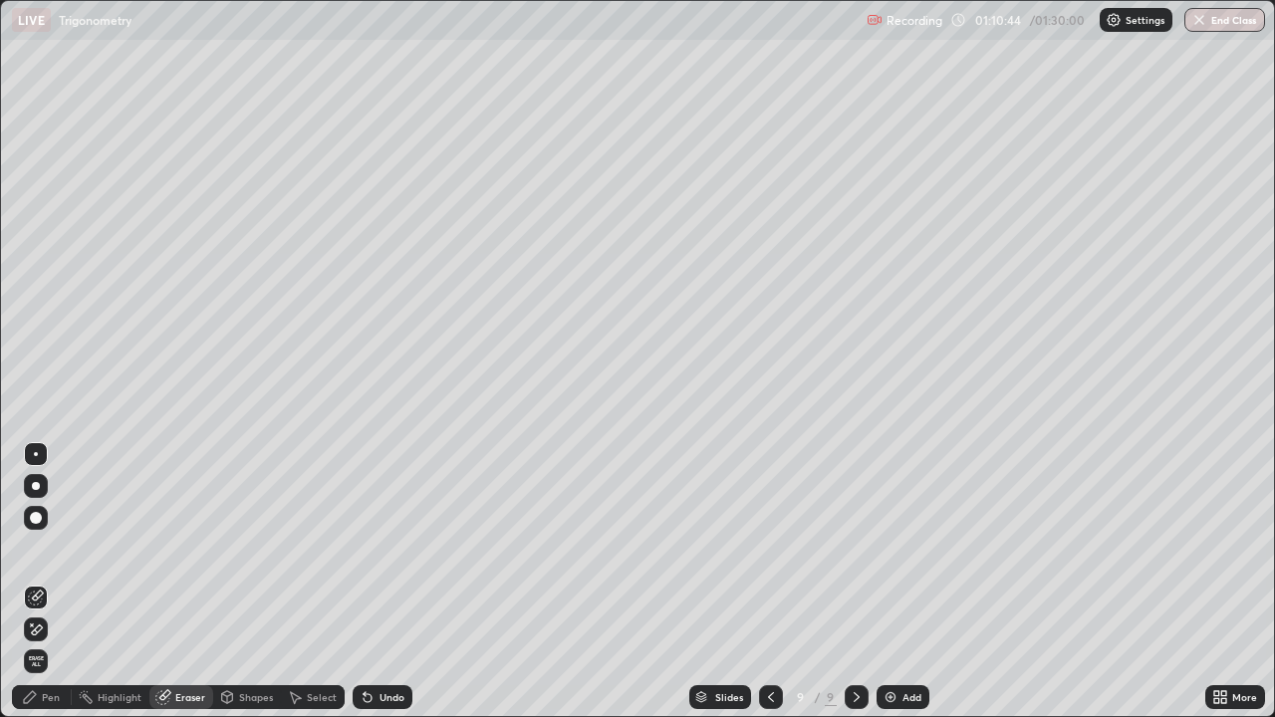
click at [56, 582] on div "Pen" at bounding box center [51, 697] width 18 height 10
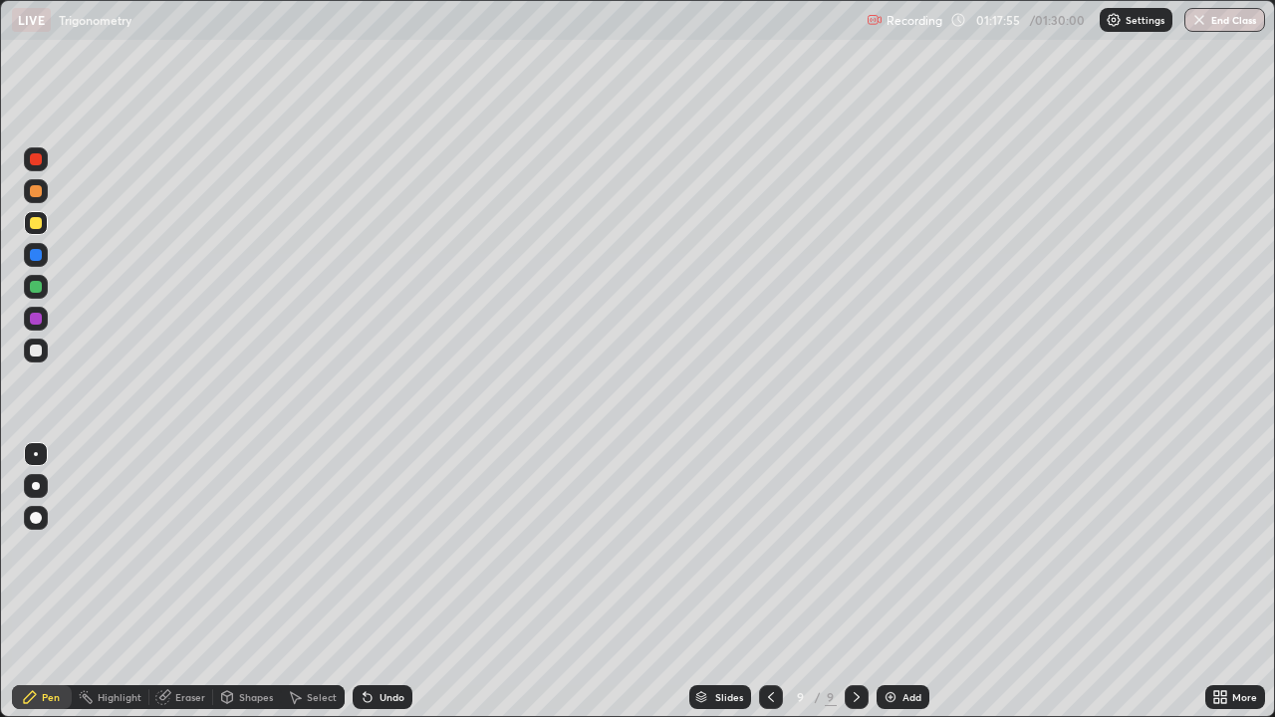
click at [38, 348] on div at bounding box center [36, 351] width 12 height 12
click at [33, 221] on div at bounding box center [36, 223] width 12 height 12
click at [888, 582] on img at bounding box center [891, 697] width 16 height 16
click at [30, 188] on div at bounding box center [36, 191] width 12 height 12
click at [768, 582] on icon at bounding box center [770, 697] width 16 height 16
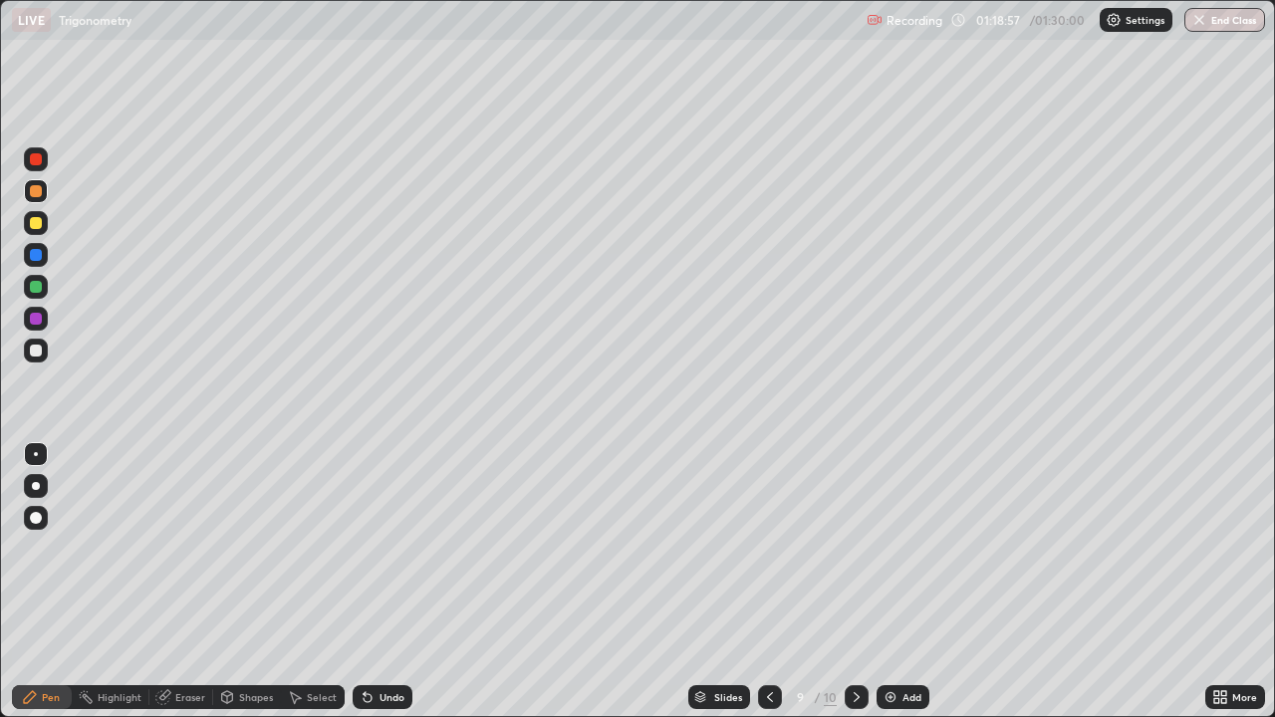
click at [855, 582] on icon at bounding box center [857, 697] width 16 height 16
click at [769, 582] on icon at bounding box center [770, 697] width 16 height 16
click at [853, 582] on icon at bounding box center [857, 697] width 16 height 16
click at [768, 582] on icon at bounding box center [770, 697] width 16 height 16
click at [855, 582] on icon at bounding box center [857, 697] width 16 height 16
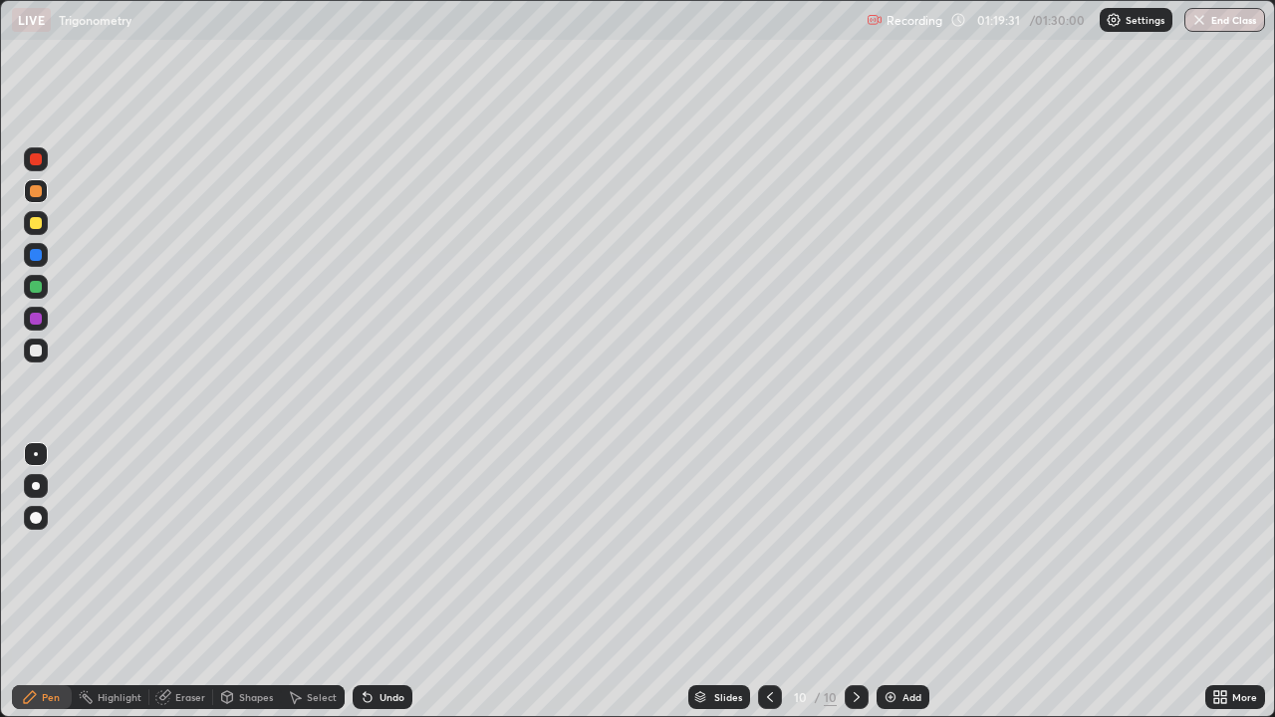
click at [768, 582] on icon at bounding box center [770, 697] width 6 height 10
click at [856, 582] on icon at bounding box center [857, 697] width 16 height 16
click at [37, 340] on div at bounding box center [36, 351] width 24 height 24
click at [770, 582] on icon at bounding box center [770, 697] width 16 height 16
click at [857, 582] on icon at bounding box center [857, 697] width 16 height 16
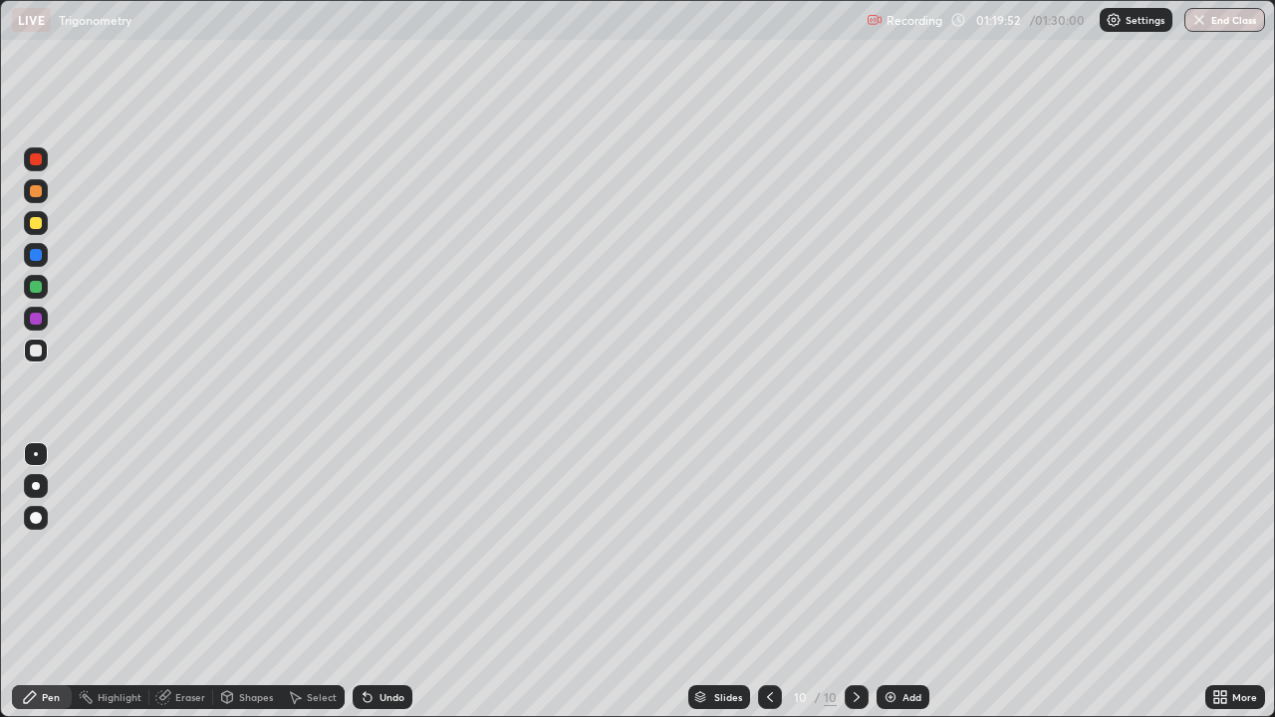
click at [771, 582] on icon at bounding box center [770, 697] width 16 height 16
click at [857, 582] on icon at bounding box center [857, 697] width 16 height 16
click at [768, 582] on icon at bounding box center [770, 697] width 16 height 16
click at [855, 582] on icon at bounding box center [857, 697] width 16 height 16
click at [770, 582] on icon at bounding box center [770, 697] width 6 height 10
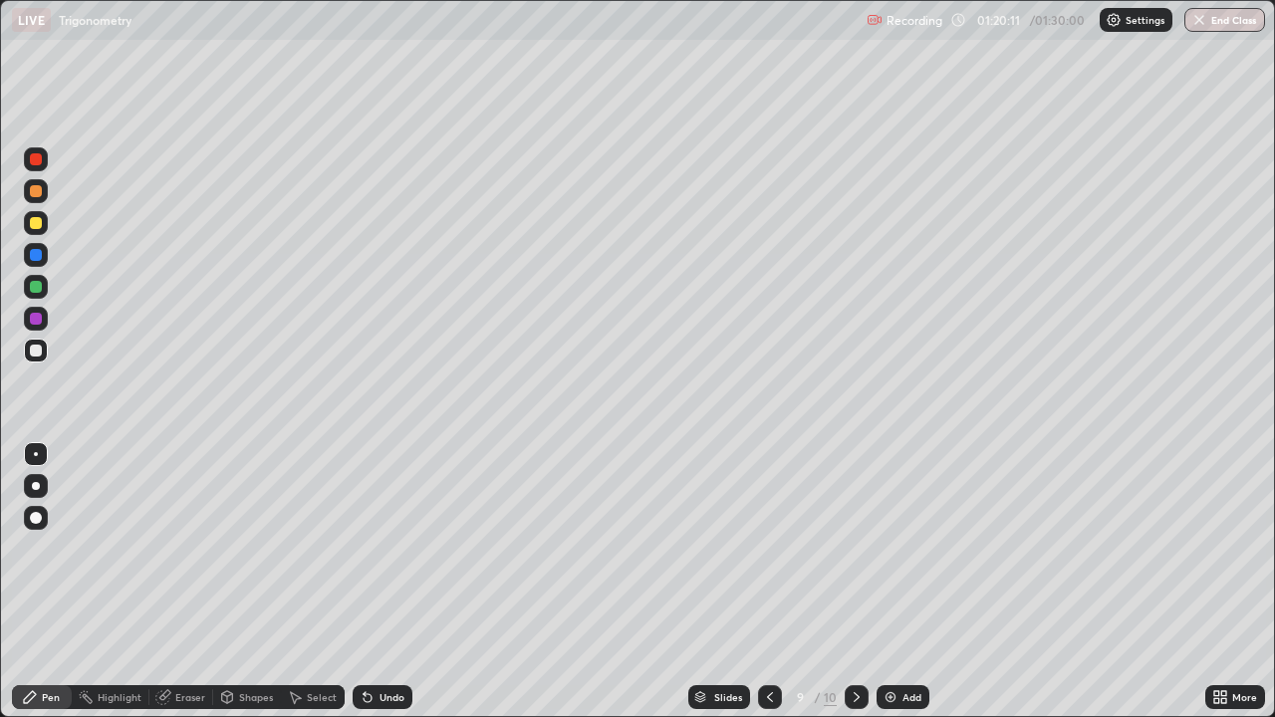
click at [857, 582] on div at bounding box center [857, 697] width 24 height 24
click at [763, 582] on icon at bounding box center [770, 697] width 16 height 16
click at [856, 582] on icon at bounding box center [857, 697] width 16 height 16
click at [38, 277] on div at bounding box center [36, 287] width 24 height 24
click at [758, 582] on div at bounding box center [770, 697] width 24 height 24
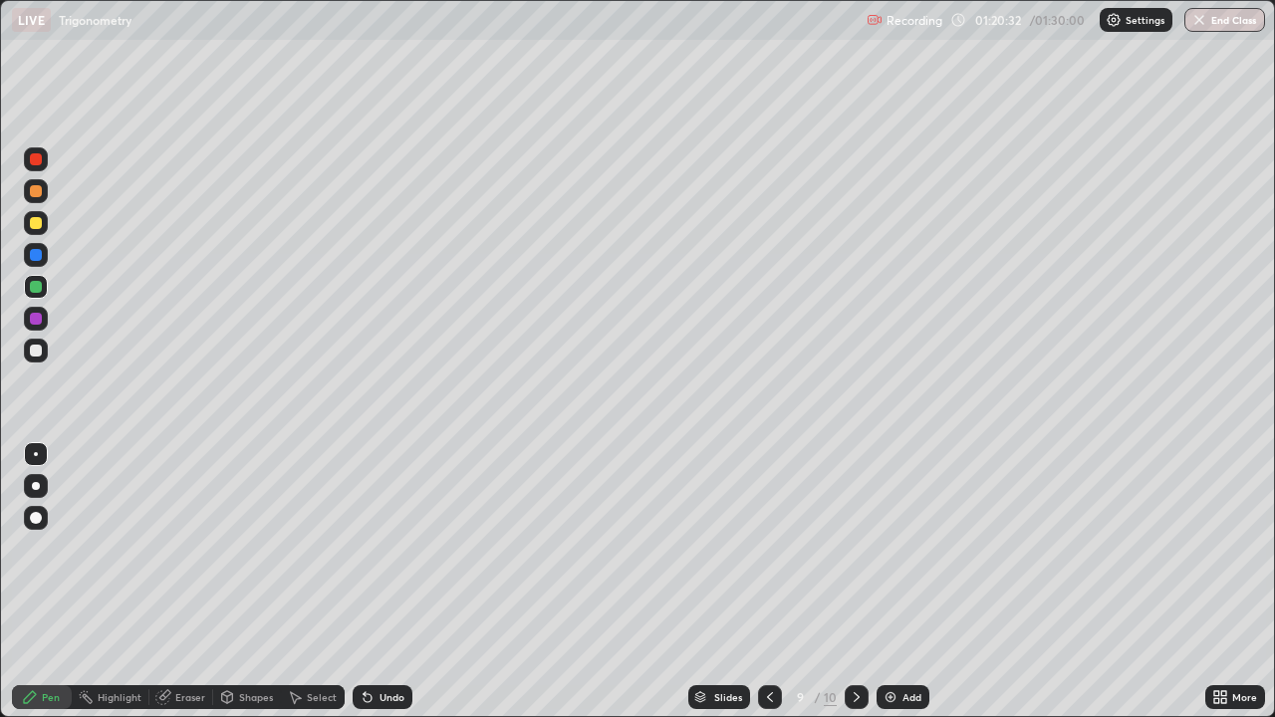
click at [857, 582] on icon at bounding box center [857, 697] width 6 height 10
click at [770, 582] on icon at bounding box center [770, 697] width 6 height 10
click at [862, 582] on icon at bounding box center [857, 697] width 16 height 16
click at [768, 582] on icon at bounding box center [770, 697] width 16 height 16
click at [831, 582] on div "10" at bounding box center [830, 697] width 13 height 18
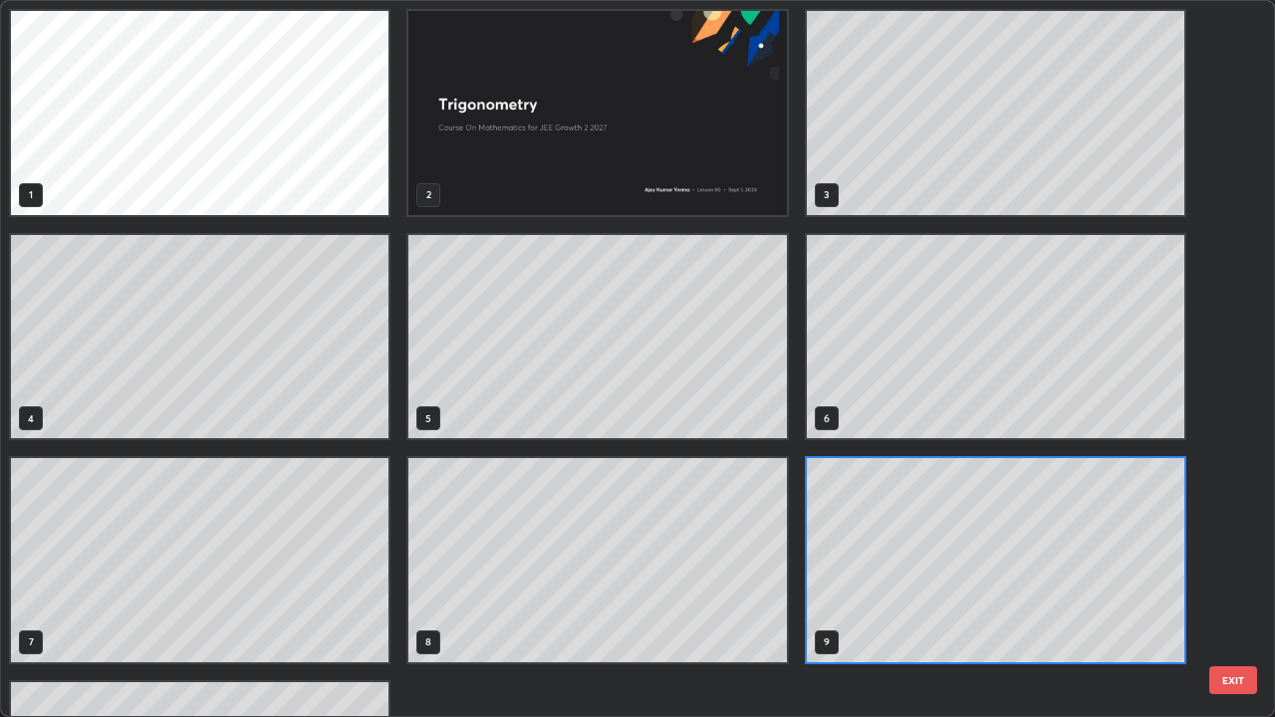
scroll to position [709, 1263]
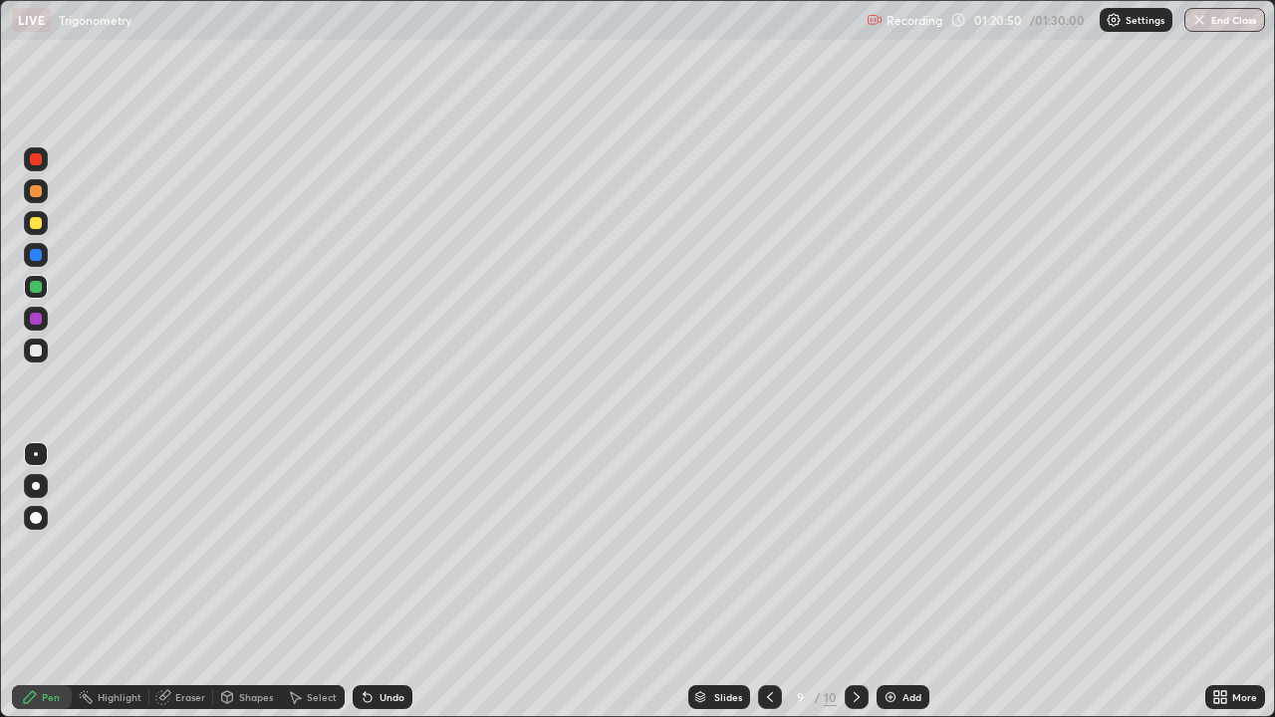
click at [855, 582] on icon at bounding box center [857, 697] width 16 height 16
click at [771, 582] on icon at bounding box center [770, 697] width 6 height 10
click at [861, 582] on div at bounding box center [857, 697] width 24 height 24
click at [1229, 16] on button "End Class" at bounding box center [1224, 20] width 81 height 24
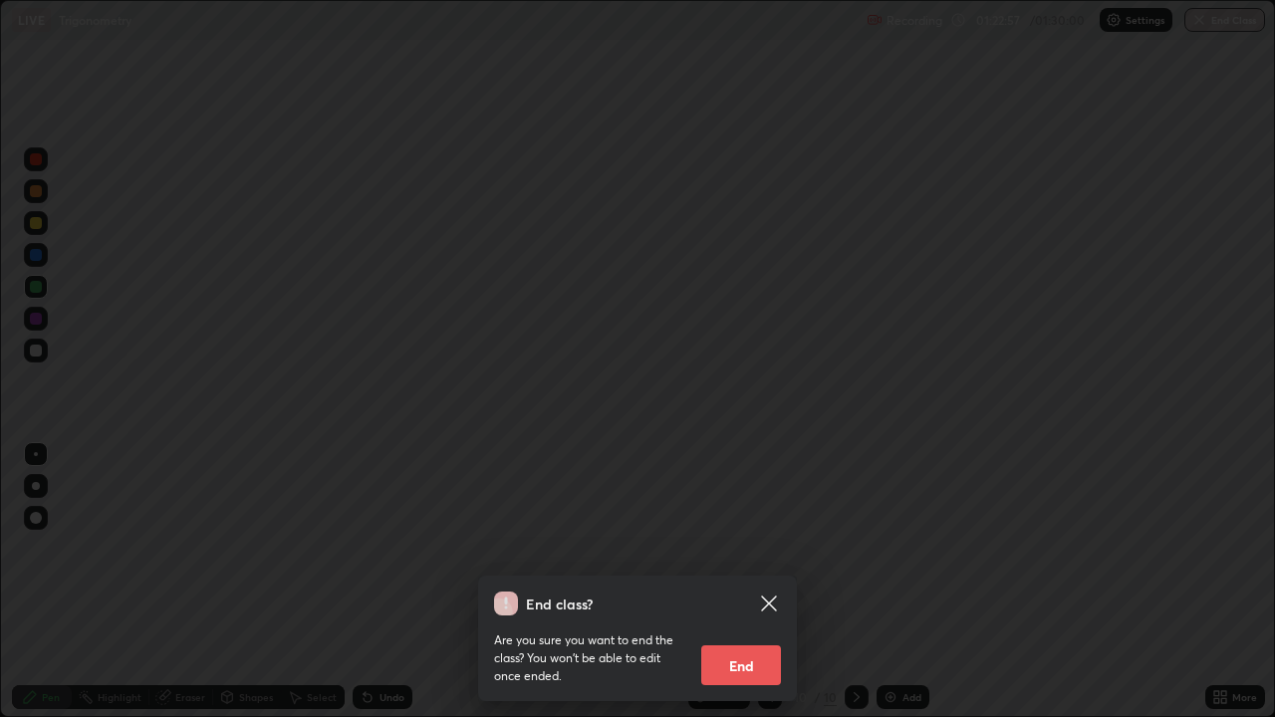
click at [746, 582] on button "End" at bounding box center [741, 665] width 80 height 40
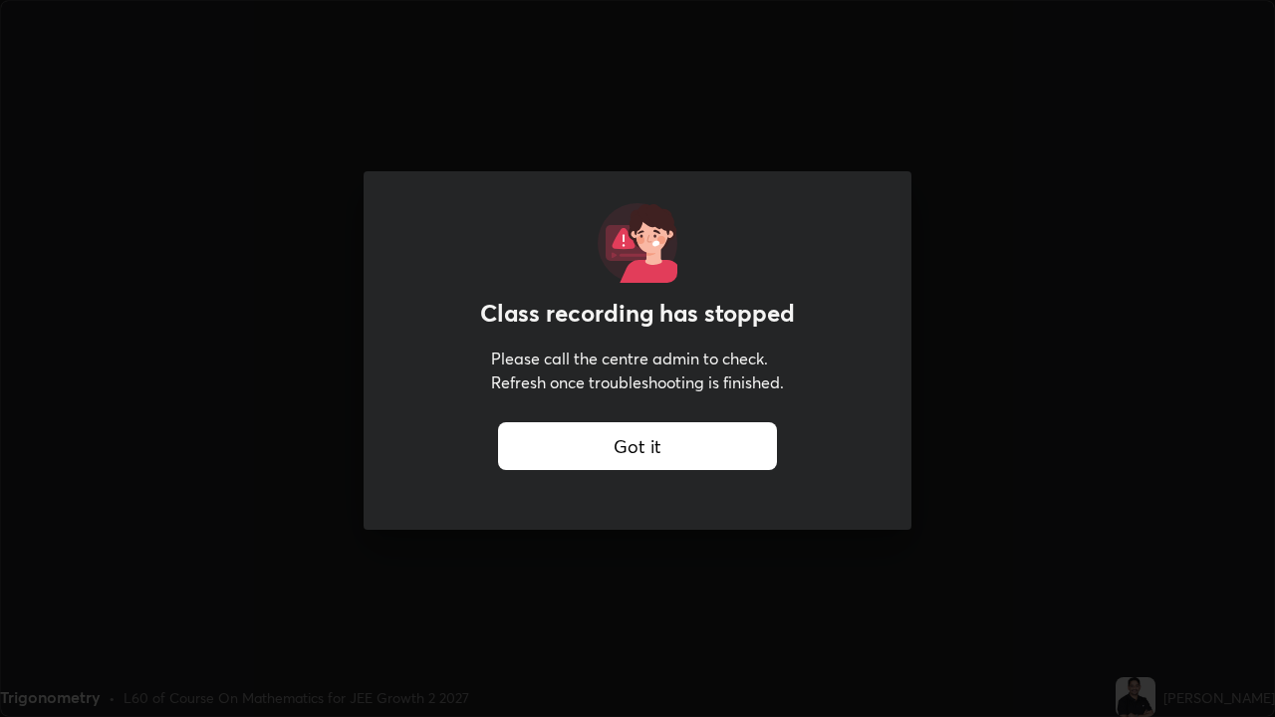
click at [634, 436] on div "Got it" at bounding box center [637, 446] width 279 height 48
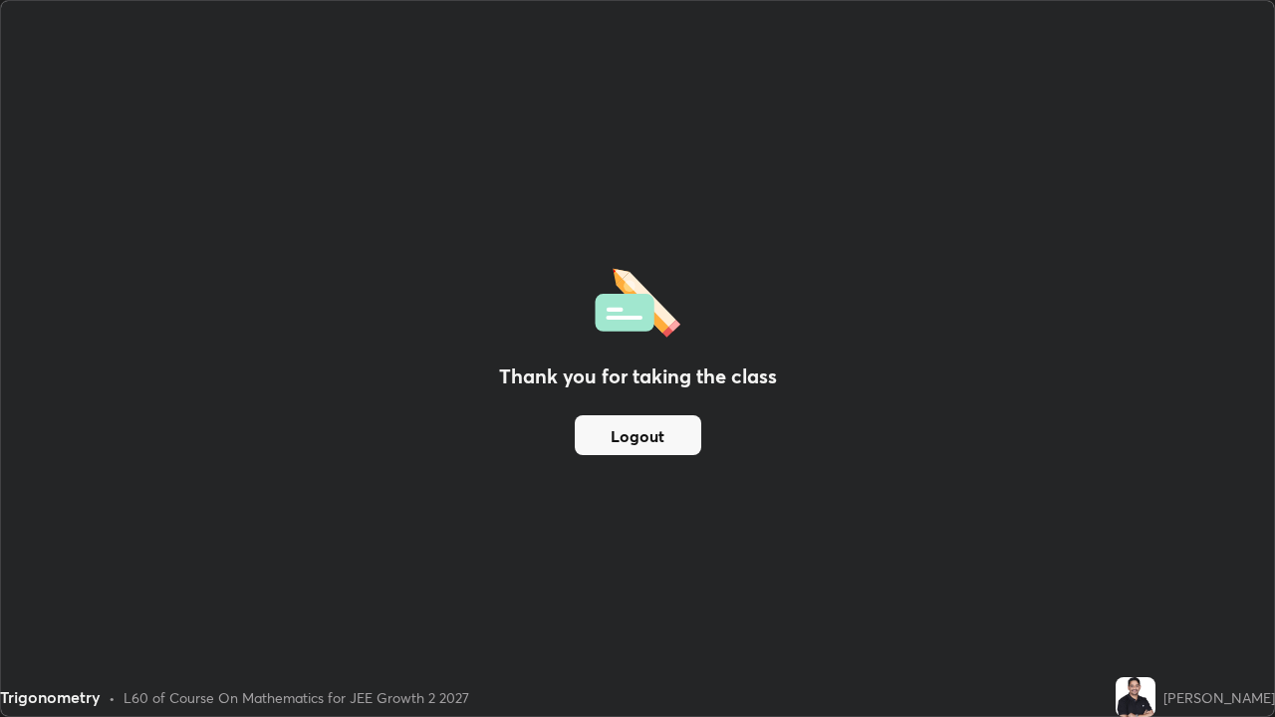
click at [993, 415] on div "Thank you for taking the class Logout" at bounding box center [637, 358] width 1273 height 715
click at [677, 426] on button "Logout" at bounding box center [638, 435] width 127 height 40
